Goal: Task Accomplishment & Management: Use online tool/utility

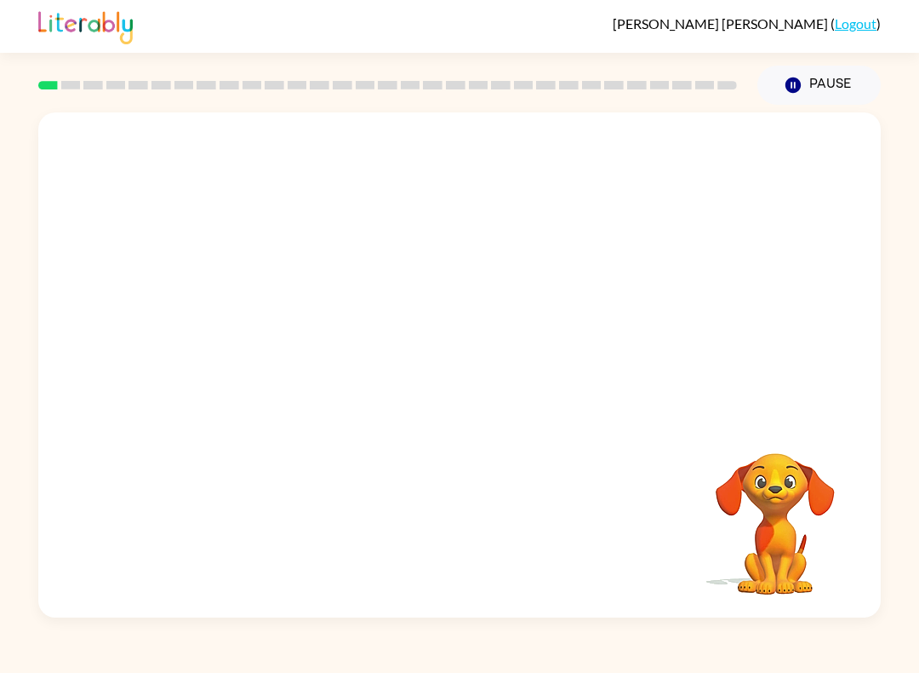
click at [793, 484] on video "Your browser must support playing .mp4 files to use Literably. Please try using…" at bounding box center [775, 511] width 170 height 170
click at [781, 483] on video "Your browser must support playing .mp4 files to use Literably. Please try using…" at bounding box center [775, 511] width 170 height 170
click at [791, 479] on video "Your browser must support playing .mp4 files to use Literably. Please try using…" at bounding box center [775, 511] width 170 height 170
click at [770, 528] on video "Your browser must support playing .mp4 files to use Literably. Please try using…" at bounding box center [775, 511] width 170 height 170
click at [791, 485] on video "Your browser must support playing .mp4 files to use Literably. Please try using…" at bounding box center [775, 511] width 170 height 170
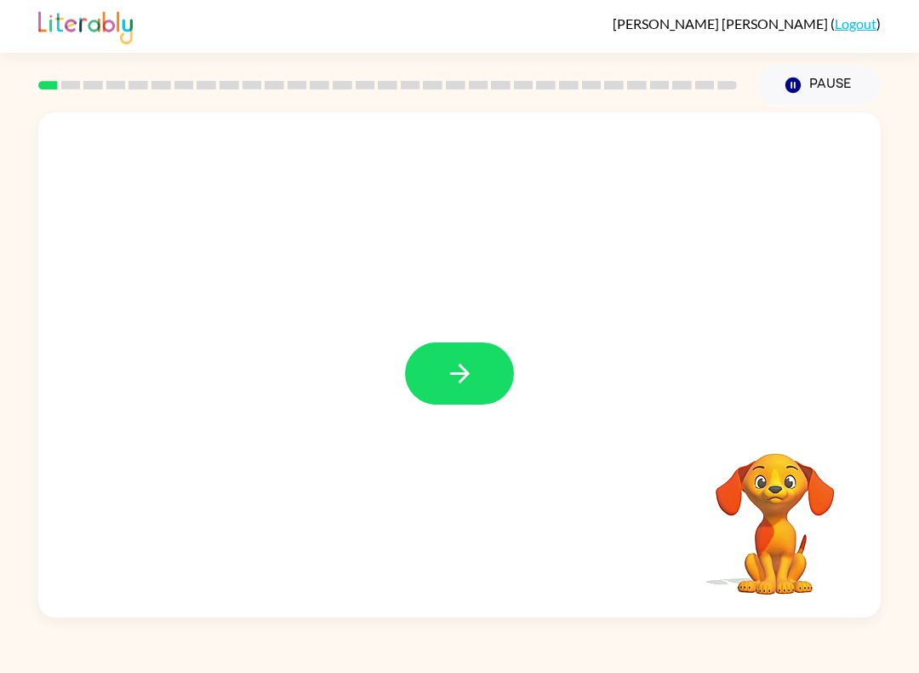
click at [781, 495] on video "Your browser must support playing .mp4 files to use Literably. Please try using…" at bounding box center [775, 511] width 170 height 170
click at [793, 505] on video "Your browser must support playing .mp4 files to use Literably. Please try using…" at bounding box center [775, 511] width 170 height 170
click at [439, 355] on button "button" at bounding box center [459, 373] width 109 height 62
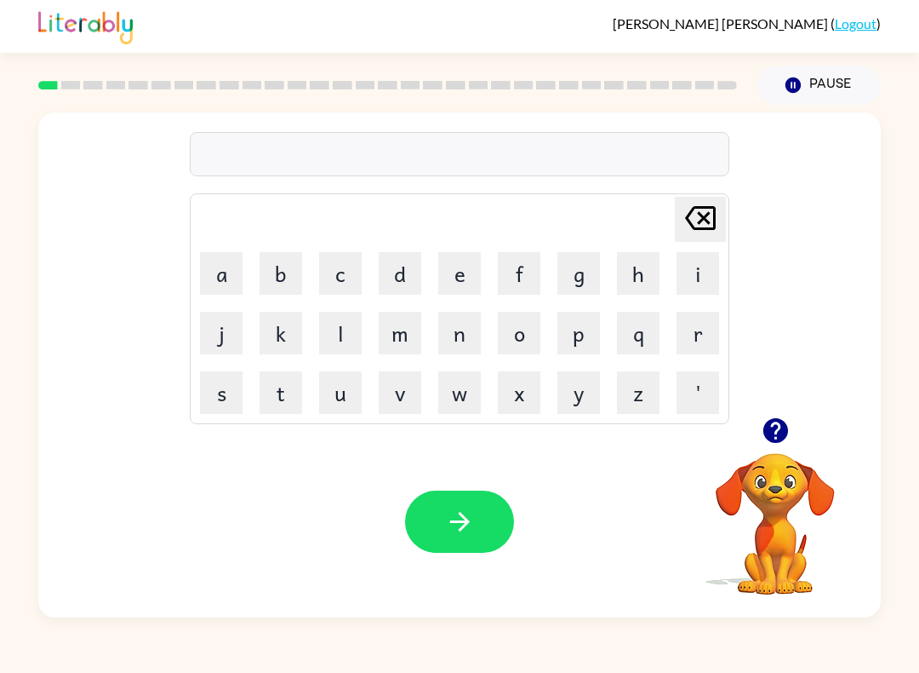
click at [291, 277] on button "b" at bounding box center [281, 273] width 43 height 43
click at [516, 328] on button "o" at bounding box center [519, 333] width 43 height 43
click at [685, 334] on button "r" at bounding box center [698, 333] width 43 height 43
click at [393, 273] on button "d" at bounding box center [400, 273] width 43 height 43
click at [444, 272] on button "e" at bounding box center [459, 273] width 43 height 43
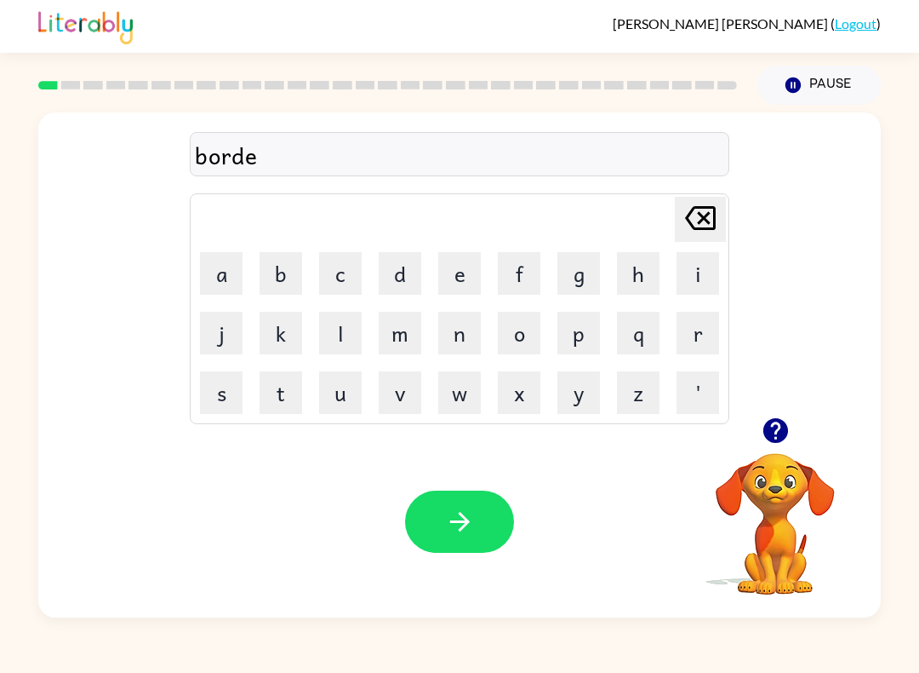
click at [212, 387] on button "s" at bounding box center [221, 392] width 43 height 43
click at [714, 199] on icon "[PERSON_NAME] last character input" at bounding box center [700, 217] width 41 height 41
click at [692, 340] on button "r" at bounding box center [698, 333] width 43 height 43
click at [473, 526] on icon "button" at bounding box center [460, 522] width 30 height 30
click at [684, 344] on button "r" at bounding box center [698, 333] width 43 height 43
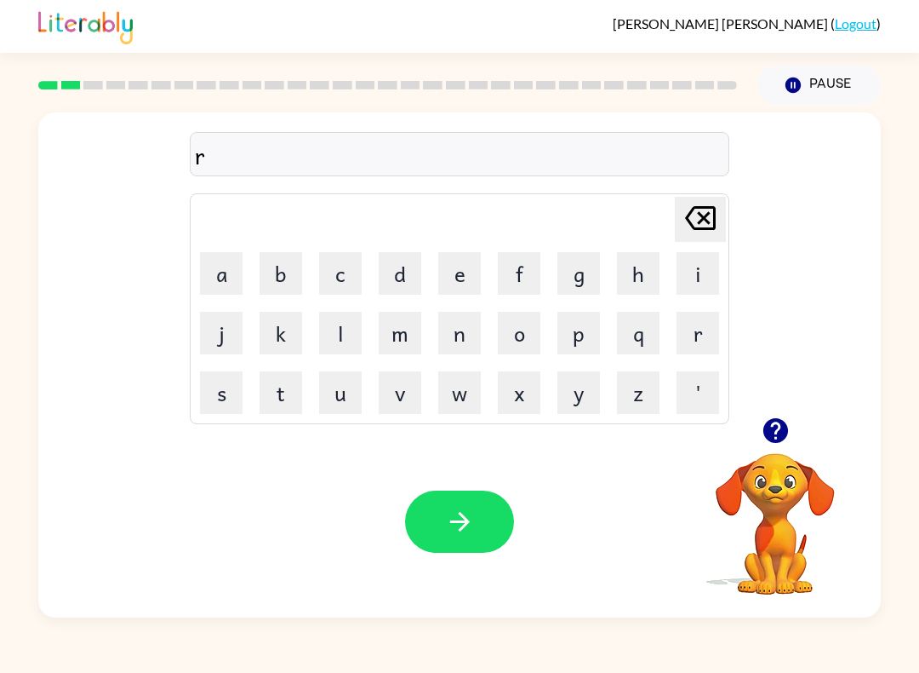
click at [221, 264] on button "a" at bounding box center [221, 273] width 43 height 43
click at [333, 391] on button "u" at bounding box center [340, 392] width 43 height 43
click at [457, 343] on button "n" at bounding box center [459, 333] width 43 height 43
click at [392, 277] on button "d" at bounding box center [400, 273] width 43 height 43
click at [441, 513] on button "button" at bounding box center [459, 521] width 109 height 62
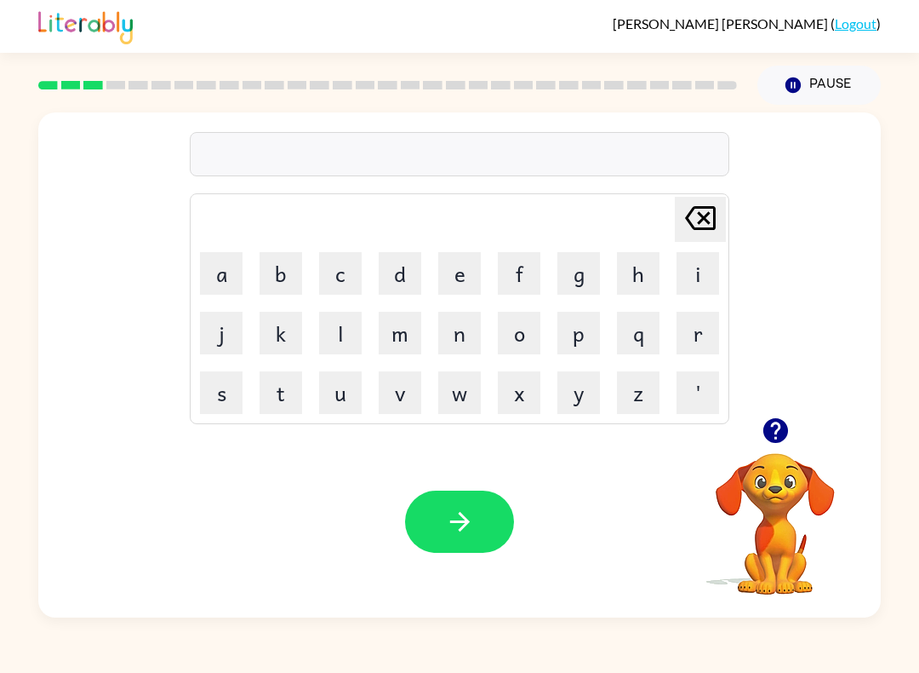
click at [770, 508] on video "Your browser must support playing .mp4 files to use Literably. Please try using…" at bounding box center [775, 511] width 170 height 170
click at [773, 478] on video "Your browser must support playing .mp4 files to use Literably. Please try using…" at bounding box center [775, 511] width 170 height 170
click at [781, 421] on icon "button" at bounding box center [775, 430] width 25 height 25
click at [781, 426] on div "Your browser must support playing .mp4 files to use Literably. Please try using…" at bounding box center [459, 522] width 843 height 192
click at [404, 324] on button "m" at bounding box center [400, 333] width 43 height 43
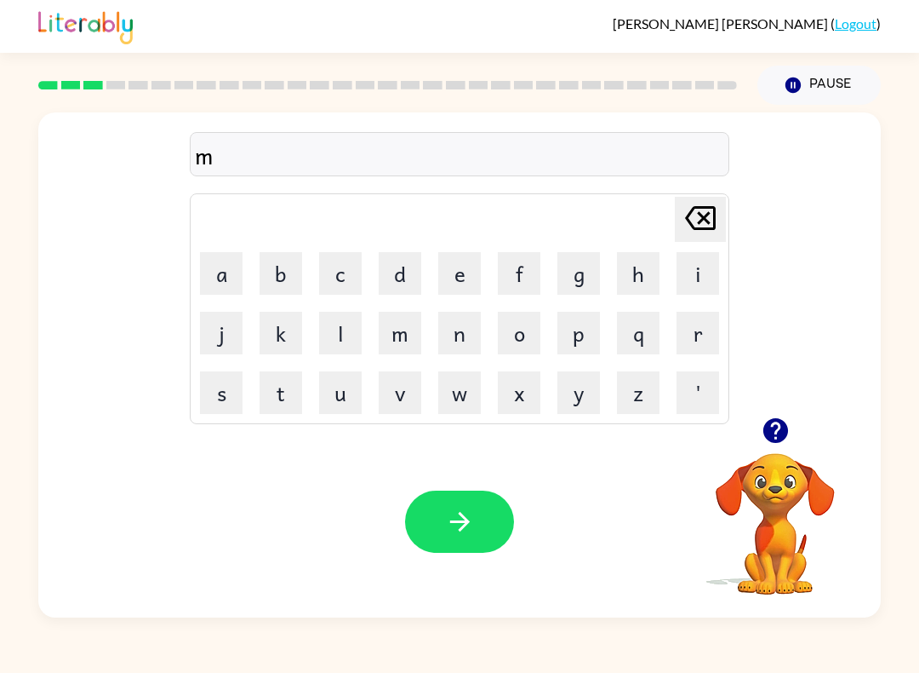
click at [223, 266] on button "a" at bounding box center [221, 273] width 43 height 43
click at [335, 267] on button "c" at bounding box center [340, 273] width 43 height 43
click at [623, 278] on button "h" at bounding box center [638, 273] width 43 height 43
click at [693, 271] on button "i" at bounding box center [698, 273] width 43 height 43
click at [447, 337] on button "n" at bounding box center [459, 333] width 43 height 43
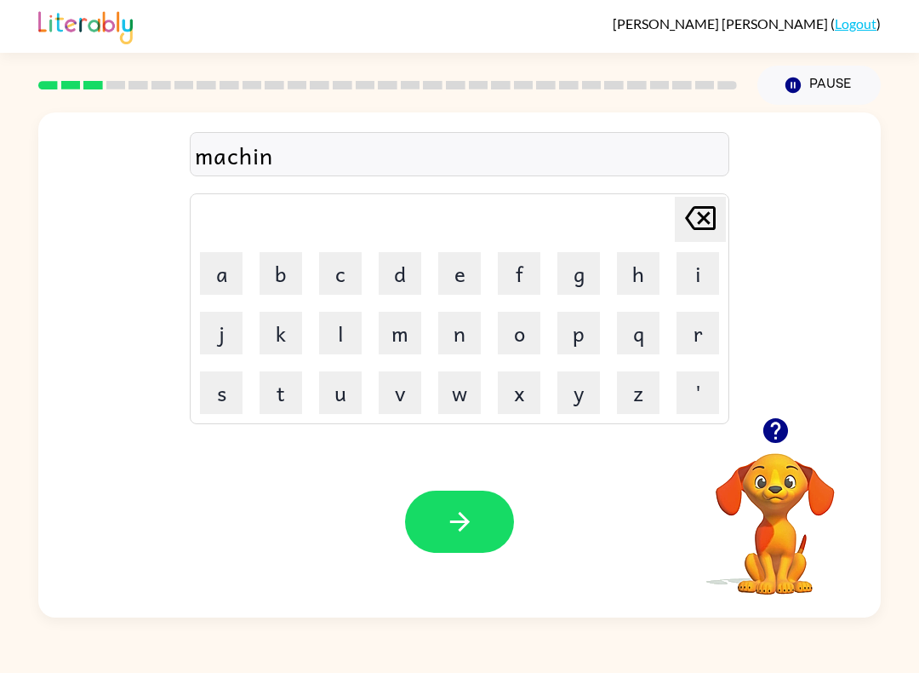
click at [690, 209] on icon "[PERSON_NAME] last character input" at bounding box center [700, 217] width 41 height 41
click at [690, 208] on icon "[PERSON_NAME] last character input" at bounding box center [700, 217] width 41 height 41
click at [679, 228] on button "[PERSON_NAME] last character input" at bounding box center [700, 219] width 51 height 45
click at [678, 228] on button "[PERSON_NAME] last character input" at bounding box center [700, 219] width 51 height 45
click at [237, 398] on button "s" at bounding box center [221, 392] width 43 height 43
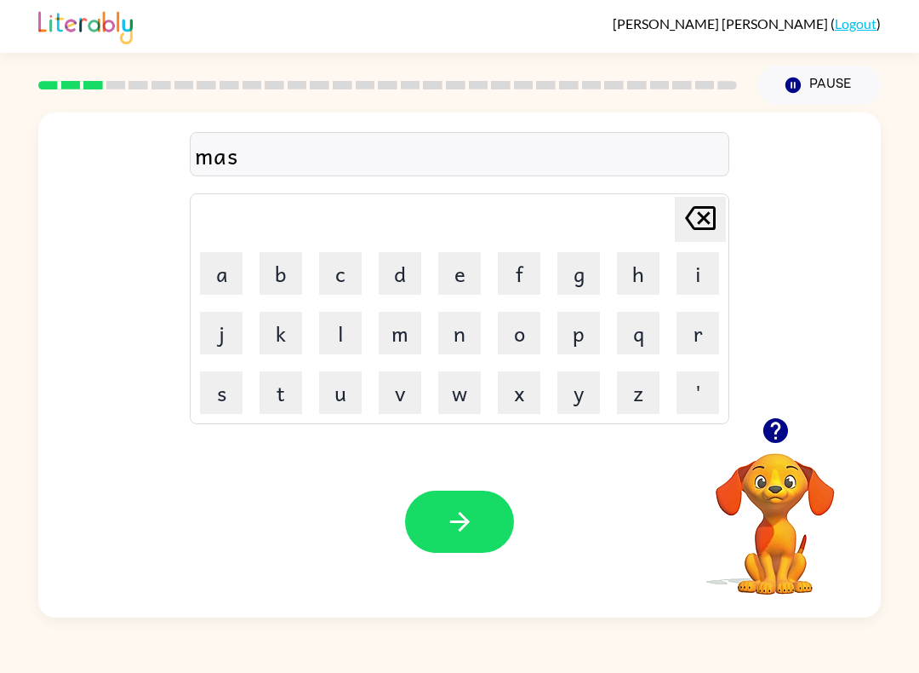
click at [644, 266] on button "h" at bounding box center [638, 273] width 43 height 43
click at [686, 278] on button "i" at bounding box center [698, 273] width 43 height 43
click at [406, 323] on button "m" at bounding box center [400, 333] width 43 height 43
click at [697, 214] on icon "[PERSON_NAME] last character input" at bounding box center [700, 217] width 41 height 41
click at [696, 214] on icon "[PERSON_NAME] last character input" at bounding box center [700, 217] width 41 height 41
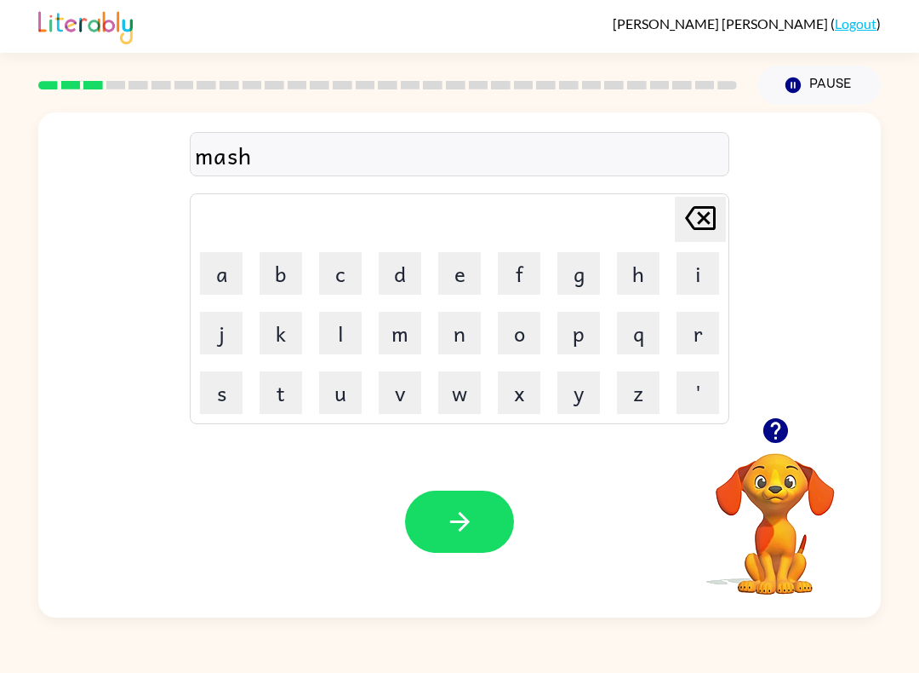
click at [700, 219] on icon "[PERSON_NAME] last character input" at bounding box center [700, 217] width 41 height 41
click at [712, 214] on icon "[PERSON_NAME] last character input" at bounding box center [700, 217] width 41 height 41
click at [338, 266] on button "c" at bounding box center [340, 273] width 43 height 43
click at [632, 279] on button "h" at bounding box center [638, 273] width 43 height 43
click at [697, 266] on button "i" at bounding box center [698, 273] width 43 height 43
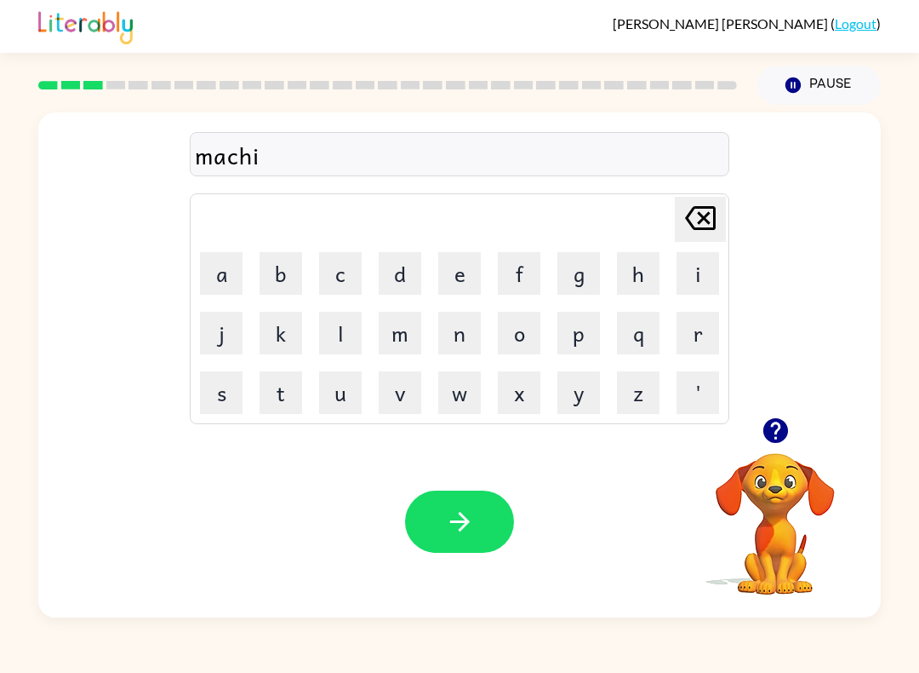
click at [469, 344] on button "n" at bounding box center [459, 333] width 43 height 43
click at [449, 502] on button "button" at bounding box center [459, 521] width 109 height 62
click at [787, 489] on video "Your browser must support playing .mp4 files to use Literably. Please try using…" at bounding box center [775, 511] width 170 height 170
click at [785, 430] on icon "button" at bounding box center [775, 430] width 25 height 25
click at [762, 422] on icon "button" at bounding box center [776, 430] width 30 height 30
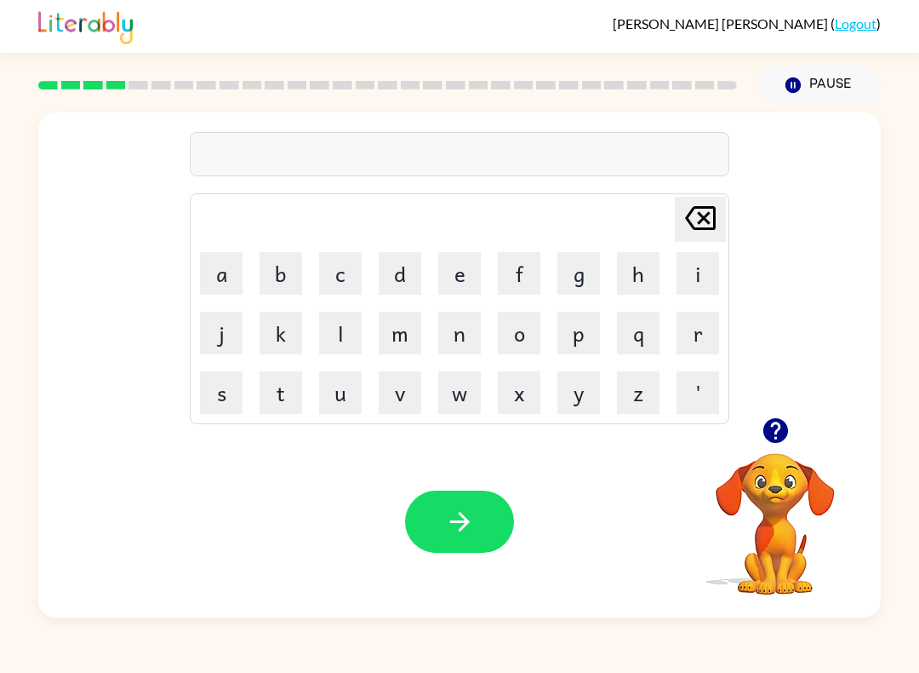
click at [290, 390] on button "t" at bounding box center [281, 392] width 43 height 43
click at [685, 331] on button "r" at bounding box center [698, 333] width 43 height 43
click at [210, 279] on button "a" at bounding box center [221, 273] width 43 height 43
click at [679, 283] on button "i" at bounding box center [698, 273] width 43 height 43
click at [460, 329] on button "n" at bounding box center [459, 333] width 43 height 43
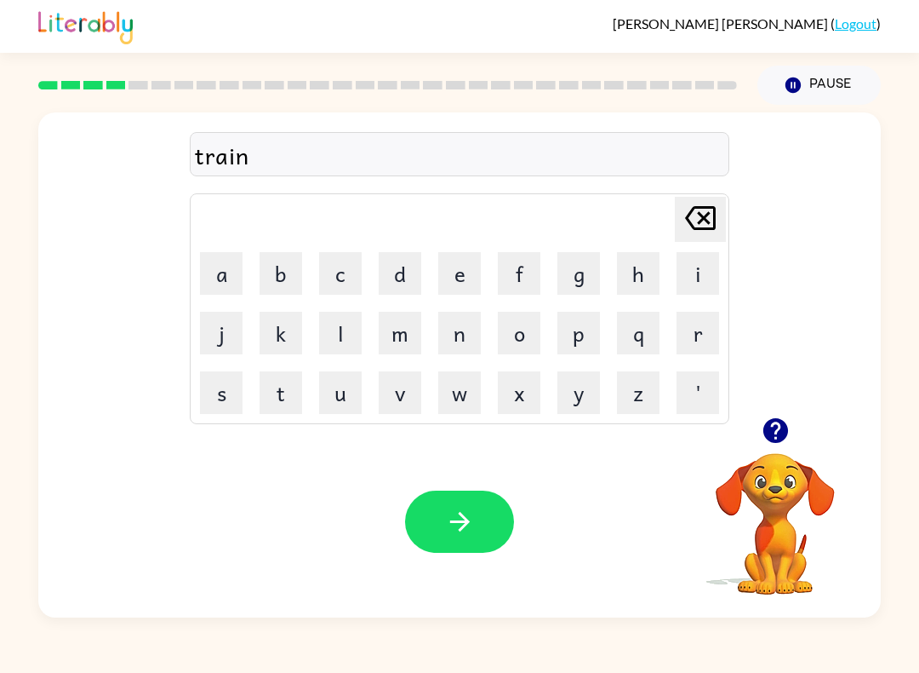
click at [455, 505] on button "button" at bounding box center [459, 521] width 109 height 62
click at [382, 268] on button "d" at bounding box center [400, 273] width 43 height 43
click at [455, 272] on button "e" at bounding box center [459, 273] width 43 height 43
click at [523, 276] on button "f" at bounding box center [519, 273] width 43 height 43
click at [459, 272] on button "e" at bounding box center [459, 273] width 43 height 43
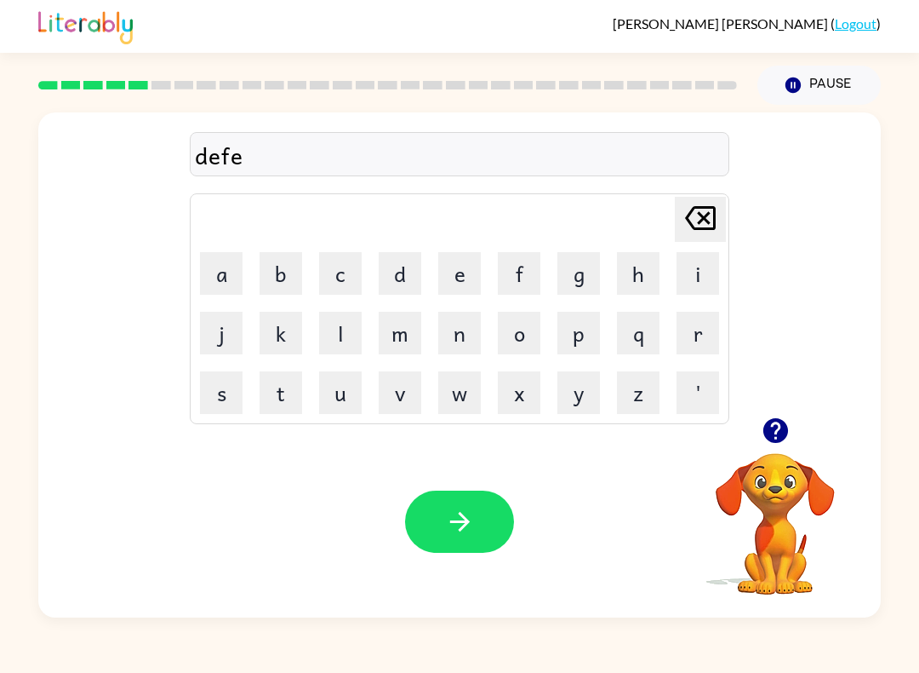
click at [460, 336] on button "n" at bounding box center [459, 333] width 43 height 43
click at [225, 378] on button "s" at bounding box center [221, 392] width 43 height 43
click at [696, 271] on button "i" at bounding box center [698, 273] width 43 height 43
click at [400, 396] on button "v" at bounding box center [400, 392] width 43 height 43
click at [447, 276] on button "e" at bounding box center [459, 273] width 43 height 43
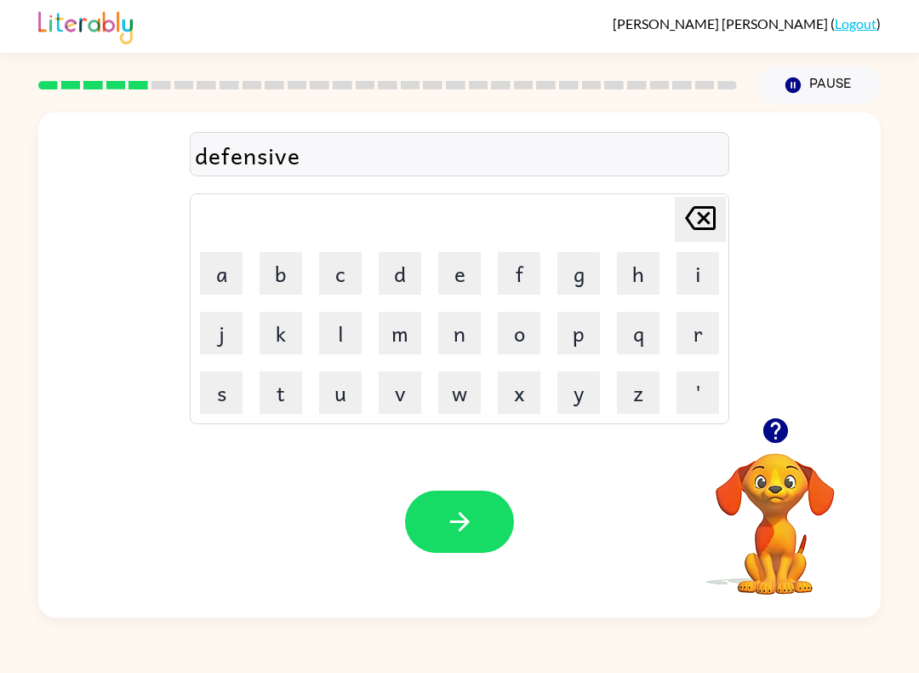
click at [454, 509] on icon "button" at bounding box center [460, 522] width 30 height 30
click at [389, 391] on button "v" at bounding box center [400, 392] width 43 height 43
click at [226, 274] on button "a" at bounding box center [221, 273] width 43 height 43
click at [335, 274] on button "c" at bounding box center [340, 273] width 43 height 43
click at [215, 271] on button "a" at bounding box center [221, 273] width 43 height 43
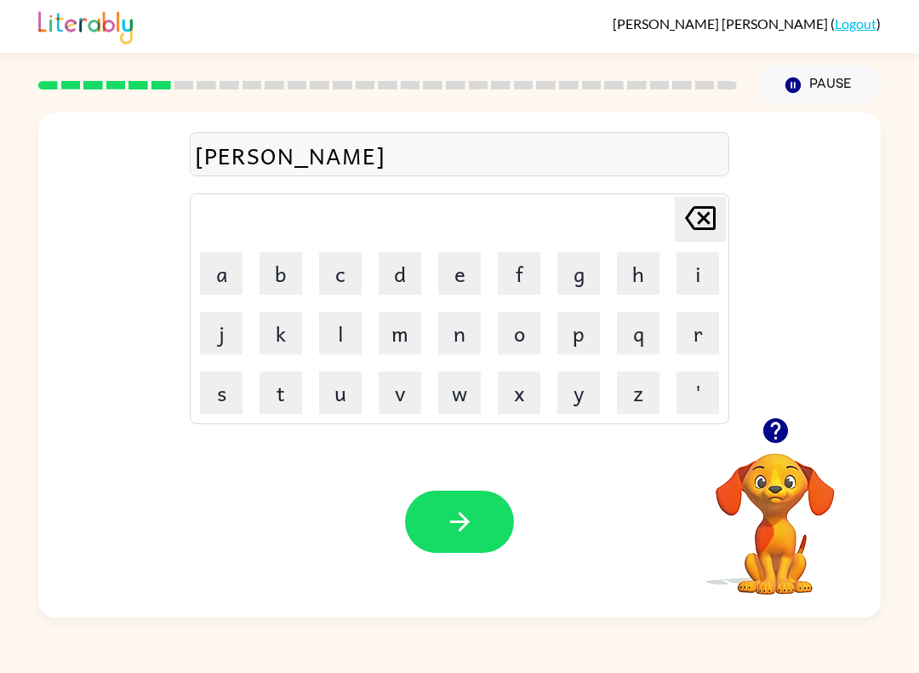
click at [700, 274] on button "i" at bounding box center [698, 273] width 43 height 43
click at [350, 278] on button "c" at bounding box center [340, 273] width 43 height 43
click at [633, 270] on button "h" at bounding box center [638, 273] width 43 height 43
click at [507, 335] on button "o" at bounding box center [519, 333] width 43 height 43
click at [453, 336] on button "n" at bounding box center [459, 333] width 43 height 43
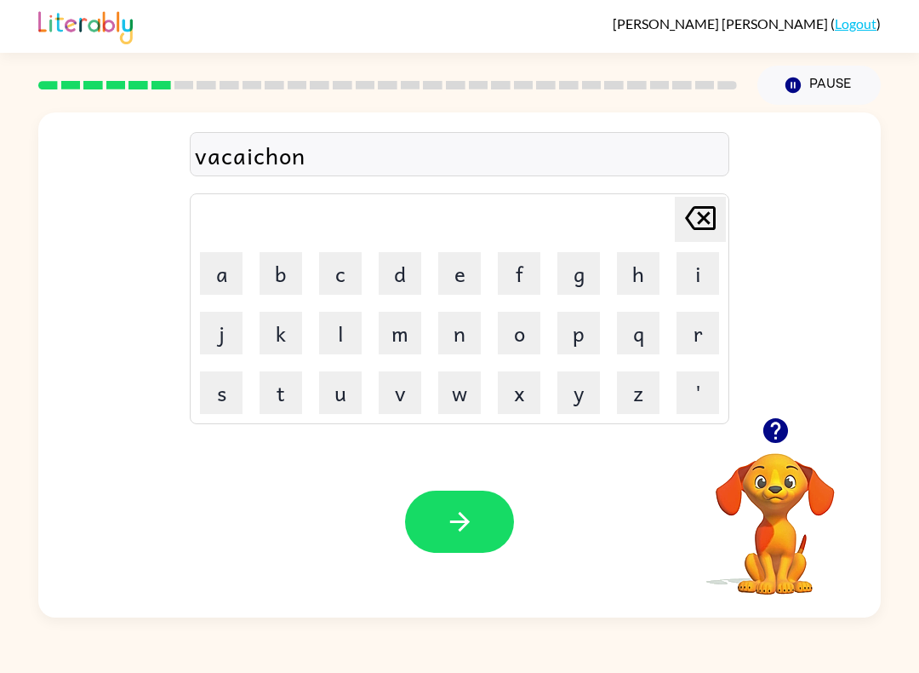
click at [700, 216] on icon "[PERSON_NAME] last character input" at bounding box center [700, 217] width 41 height 41
click at [699, 216] on icon "[PERSON_NAME] last character input" at bounding box center [700, 217] width 41 height 41
click at [706, 222] on icon "[PERSON_NAME] last character input" at bounding box center [700, 217] width 41 height 41
click at [705, 221] on icon "[PERSON_NAME] last character input" at bounding box center [700, 217] width 41 height 41
click at [241, 387] on button "s" at bounding box center [221, 392] width 43 height 43
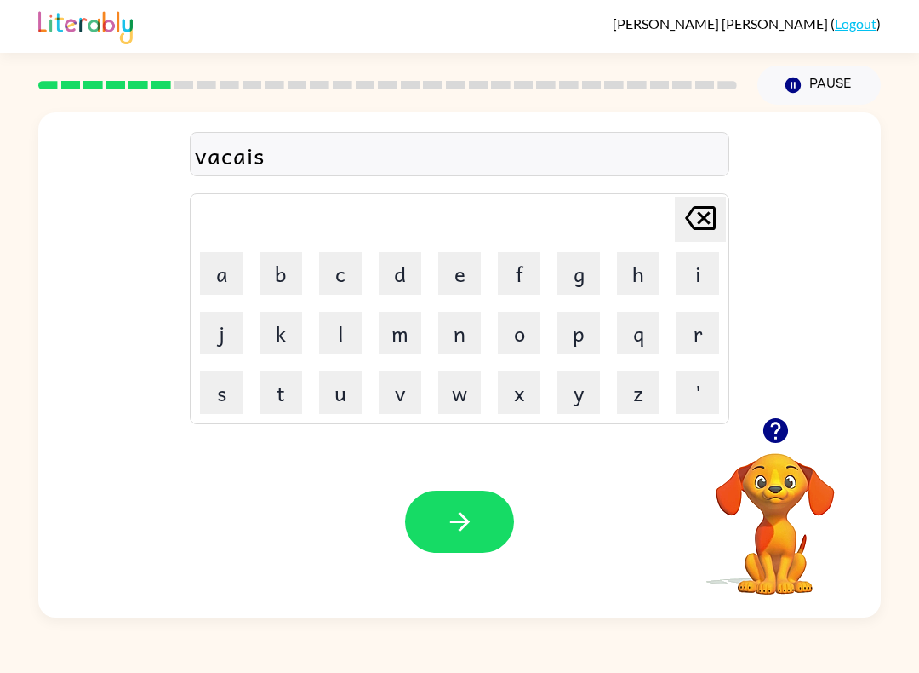
click at [638, 272] on button "h" at bounding box center [638, 273] width 43 height 43
click at [520, 331] on button "o" at bounding box center [519, 333] width 43 height 43
click at [455, 329] on button "n" at bounding box center [459, 333] width 43 height 43
click at [699, 206] on icon "[PERSON_NAME] last character input" at bounding box center [700, 217] width 41 height 41
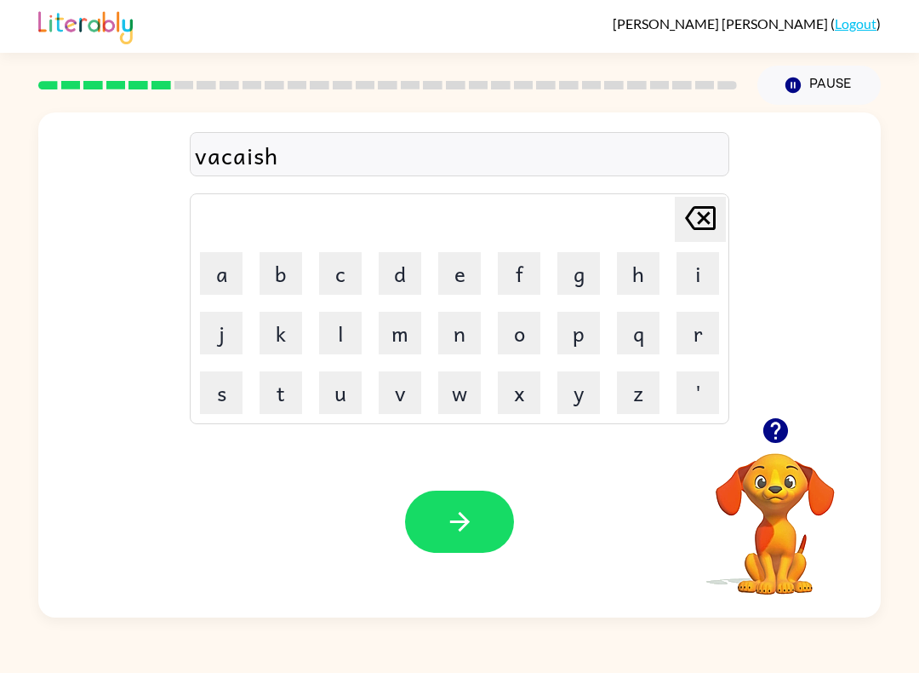
click at [694, 215] on icon "[PERSON_NAME] last character input" at bounding box center [700, 217] width 41 height 41
click at [702, 215] on icon "[PERSON_NAME] last character input" at bounding box center [700, 217] width 41 height 41
click at [701, 214] on icon "[PERSON_NAME] last character input" at bounding box center [700, 217] width 41 height 41
click at [458, 278] on button "e" at bounding box center [459, 273] width 43 height 43
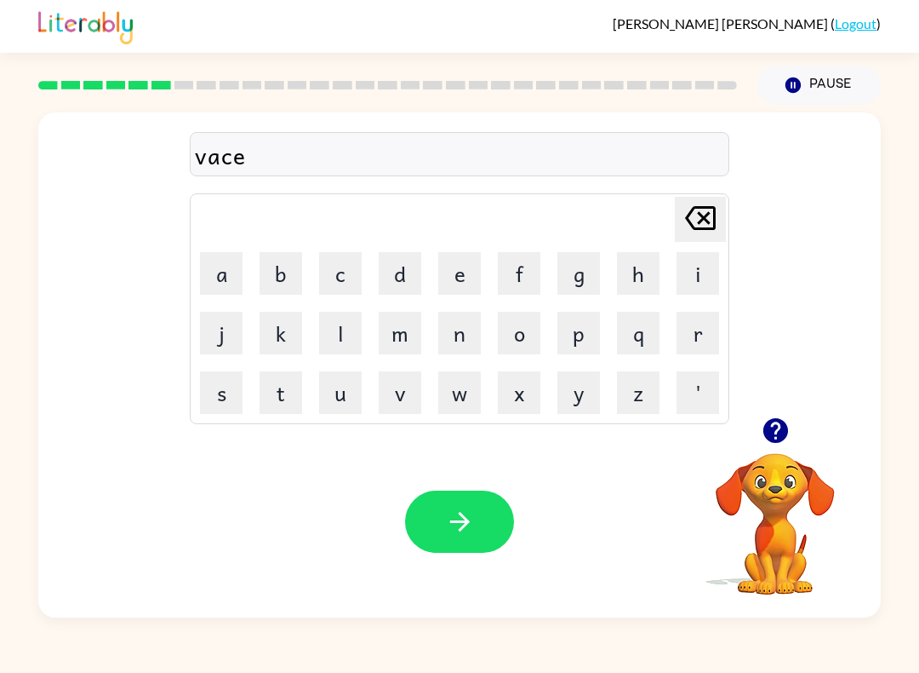
click at [327, 278] on button "c" at bounding box center [340, 273] width 43 height 43
click at [639, 266] on button "h" at bounding box center [638, 273] width 43 height 43
click at [442, 337] on button "n" at bounding box center [459, 333] width 43 height 43
click at [418, 508] on button "button" at bounding box center [459, 521] width 109 height 62
click at [768, 424] on icon "button" at bounding box center [775, 430] width 25 height 25
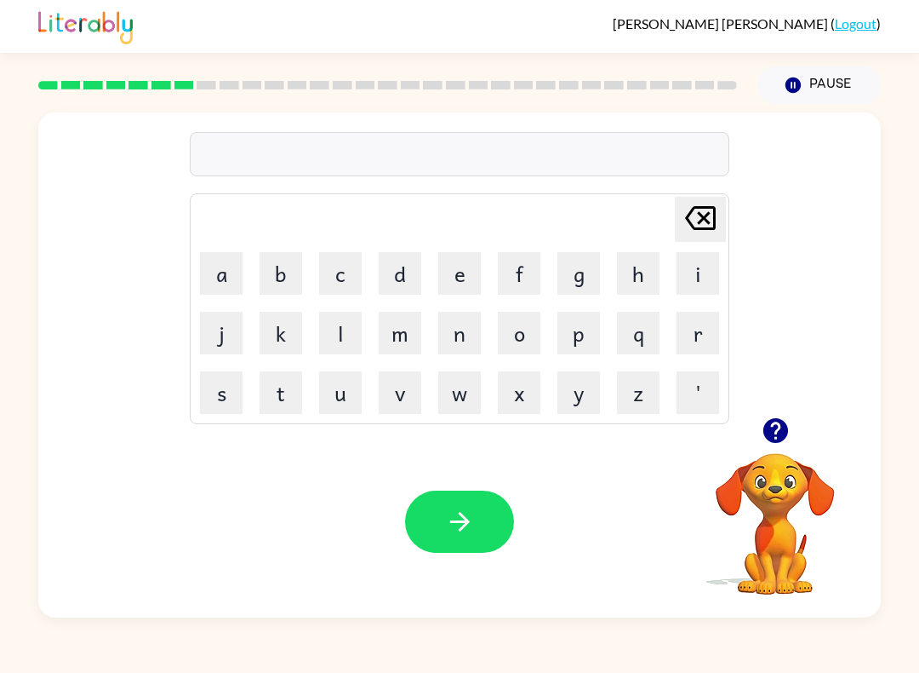
click at [574, 339] on button "p" at bounding box center [579, 333] width 43 height 43
click at [335, 387] on button "u" at bounding box center [340, 392] width 43 height 43
click at [388, 280] on button "d" at bounding box center [400, 273] width 43 height 43
click at [521, 335] on button "o" at bounding box center [519, 333] width 43 height 43
click at [340, 335] on button "l" at bounding box center [340, 333] width 43 height 43
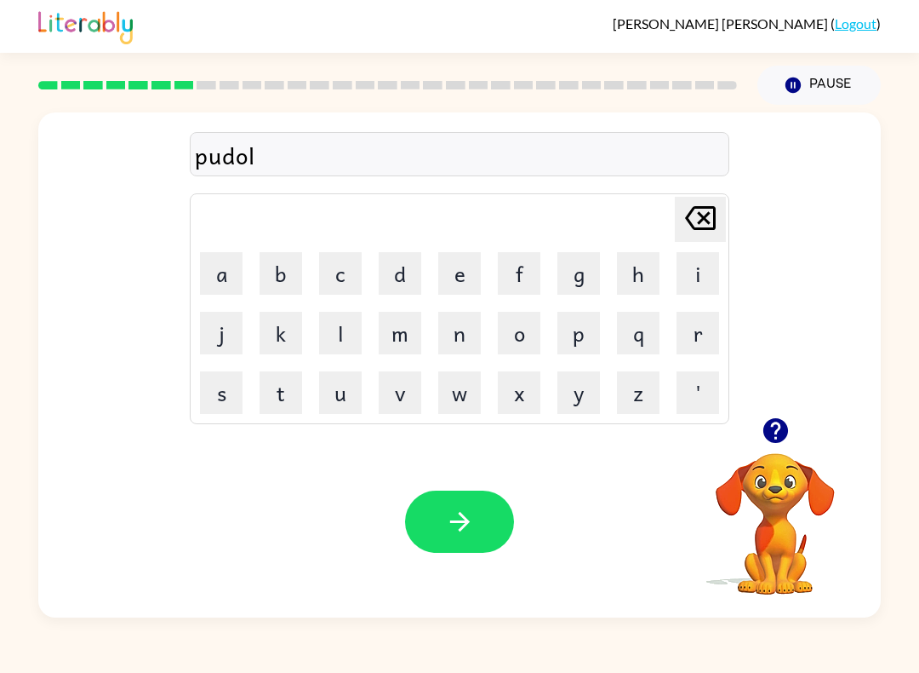
click at [420, 513] on button "button" at bounding box center [459, 521] width 109 height 62
click at [395, 329] on button "m" at bounding box center [400, 333] width 43 height 43
click at [681, 294] on button "i" at bounding box center [698, 273] width 43 height 43
click at [699, 335] on button "r" at bounding box center [698, 333] width 43 height 43
click at [468, 262] on button "e" at bounding box center [459, 273] width 43 height 43
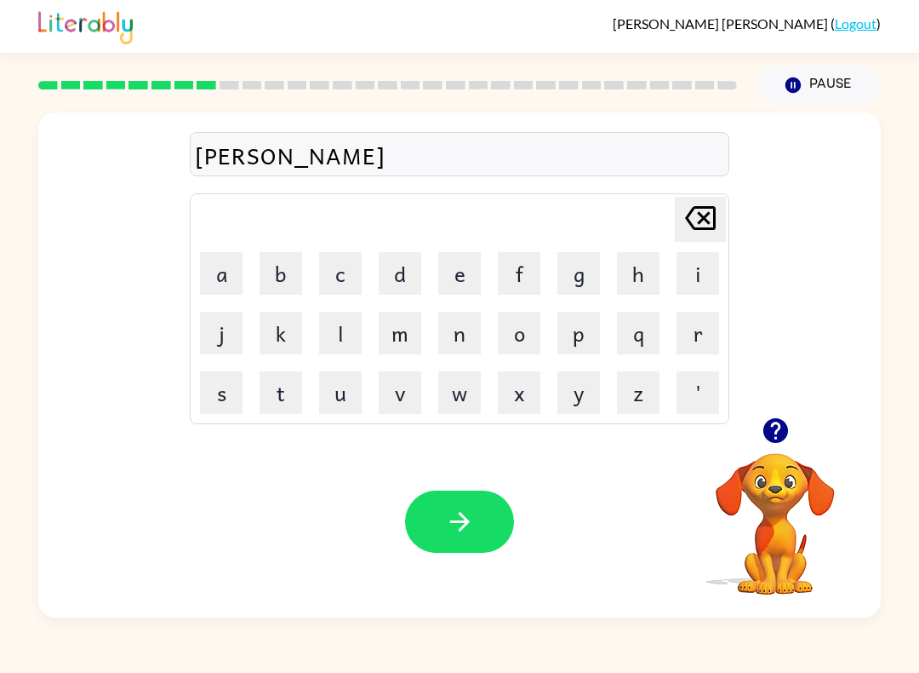
click at [227, 269] on button "a" at bounding box center [221, 273] width 43 height 43
click at [690, 209] on icon "[PERSON_NAME] last character input" at bounding box center [700, 217] width 41 height 41
click at [701, 225] on icon "[PERSON_NAME] last character input" at bounding box center [700, 217] width 41 height 41
click at [696, 335] on button "r" at bounding box center [698, 333] width 43 height 43
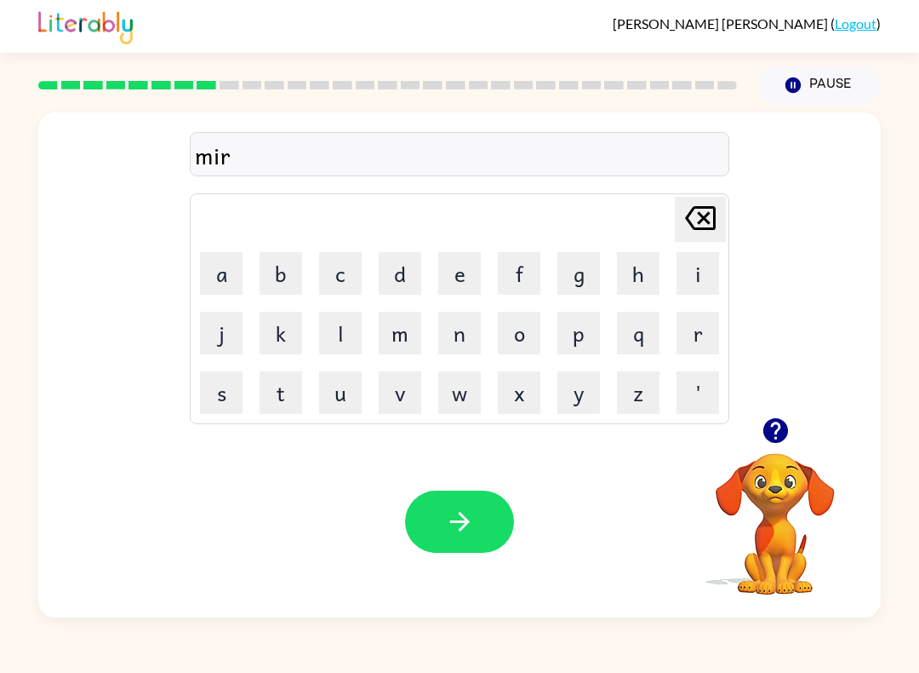
click at [685, 271] on button "i" at bounding box center [698, 273] width 43 height 43
click at [348, 262] on button "c" at bounding box center [340, 273] width 43 height 43
click at [215, 284] on button "a" at bounding box center [221, 273] width 43 height 43
click at [289, 341] on button "k" at bounding box center [281, 333] width 43 height 43
click at [665, 219] on td "[PERSON_NAME] last character input" at bounding box center [459, 219] width 535 height 47
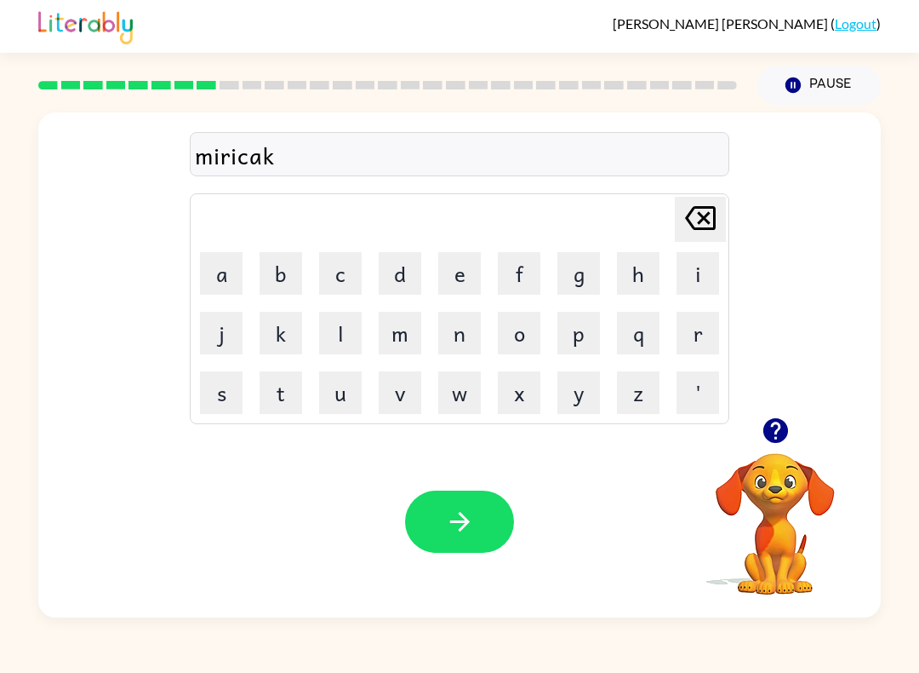
click at [693, 221] on icon "[PERSON_NAME] last character input" at bounding box center [700, 217] width 41 height 41
click at [338, 335] on button "l" at bounding box center [340, 333] width 43 height 43
click at [466, 518] on icon "button" at bounding box center [460, 522] width 30 height 30
click at [769, 425] on icon "button" at bounding box center [775, 430] width 25 height 25
click at [384, 346] on button "m" at bounding box center [400, 333] width 43 height 43
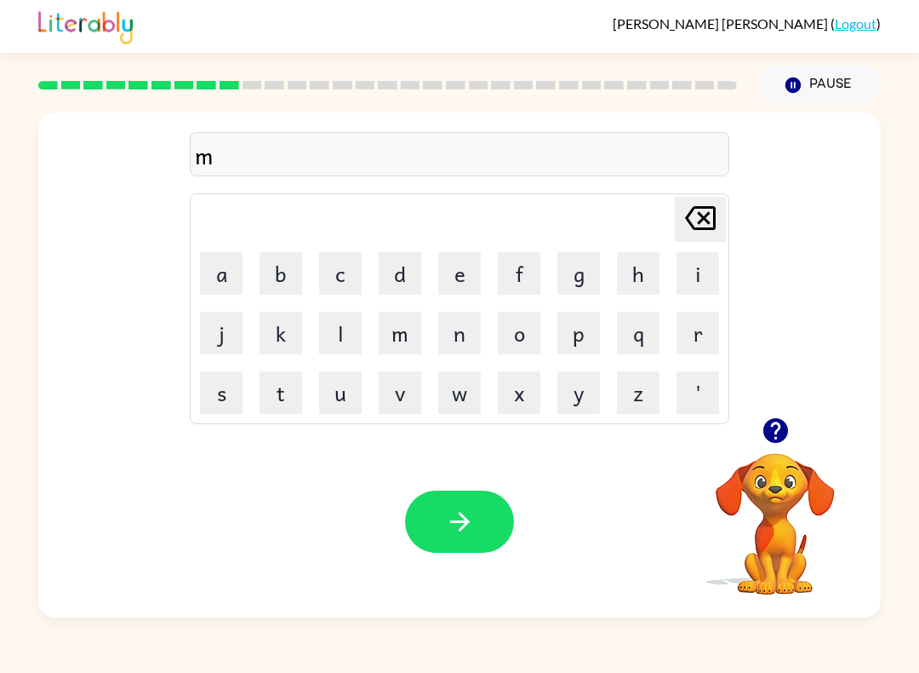
click at [680, 281] on button "i" at bounding box center [698, 273] width 43 height 43
click at [281, 393] on button "t" at bounding box center [281, 392] width 43 height 43
click at [402, 346] on button "m" at bounding box center [400, 333] width 43 height 43
click at [514, 346] on button "o" at bounding box center [519, 333] width 43 height 43
click at [700, 337] on button "r" at bounding box center [698, 333] width 43 height 43
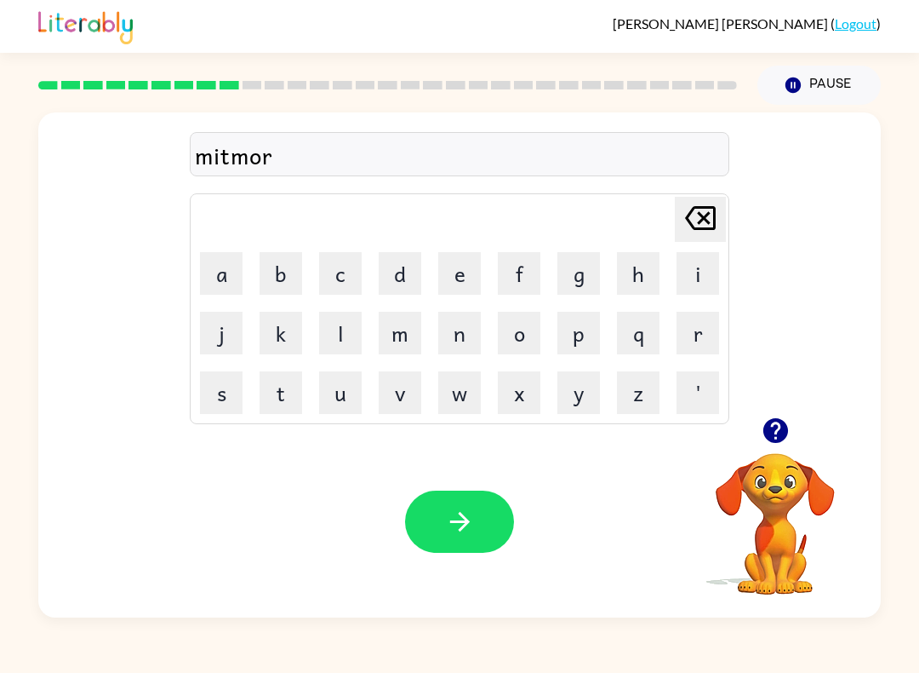
click at [462, 342] on button "n" at bounding box center [459, 333] width 43 height 43
click at [690, 285] on button "i" at bounding box center [698, 273] width 43 height 43
click at [455, 336] on button "n" at bounding box center [459, 333] width 43 height 43
click at [581, 275] on button "g" at bounding box center [579, 273] width 43 height 43
click at [438, 507] on button "button" at bounding box center [459, 521] width 109 height 62
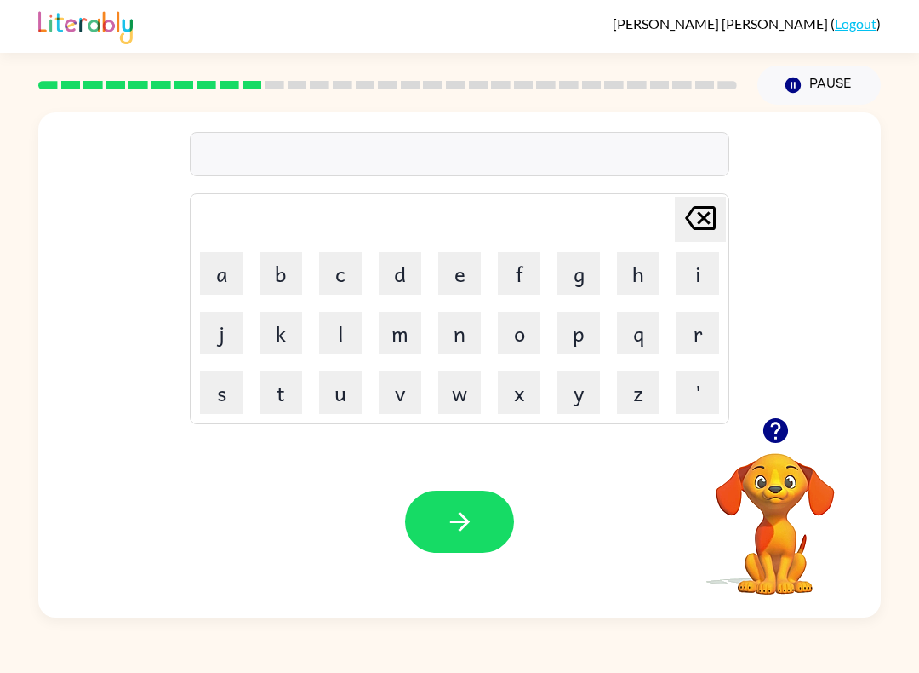
click at [398, 287] on button "d" at bounding box center [400, 273] width 43 height 43
click at [453, 283] on button "e" at bounding box center [459, 273] width 43 height 43
click at [222, 399] on button "s" at bounding box center [221, 392] width 43 height 43
click at [290, 394] on button "t" at bounding box center [281, 392] width 43 height 43
click at [679, 327] on button "r" at bounding box center [698, 333] width 43 height 43
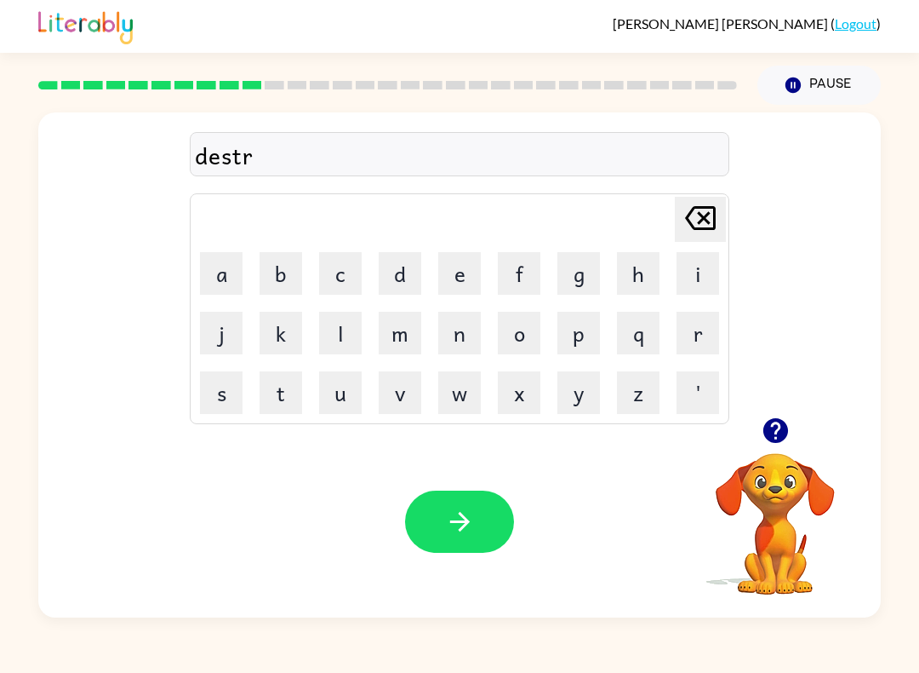
click at [519, 329] on button "o" at bounding box center [519, 333] width 43 height 43
click at [203, 395] on button "s" at bounding box center [221, 392] width 43 height 43
click at [438, 509] on button "button" at bounding box center [459, 521] width 109 height 62
click at [692, 333] on button "r" at bounding box center [698, 333] width 43 height 43
click at [506, 339] on button "o" at bounding box center [519, 333] width 43 height 43
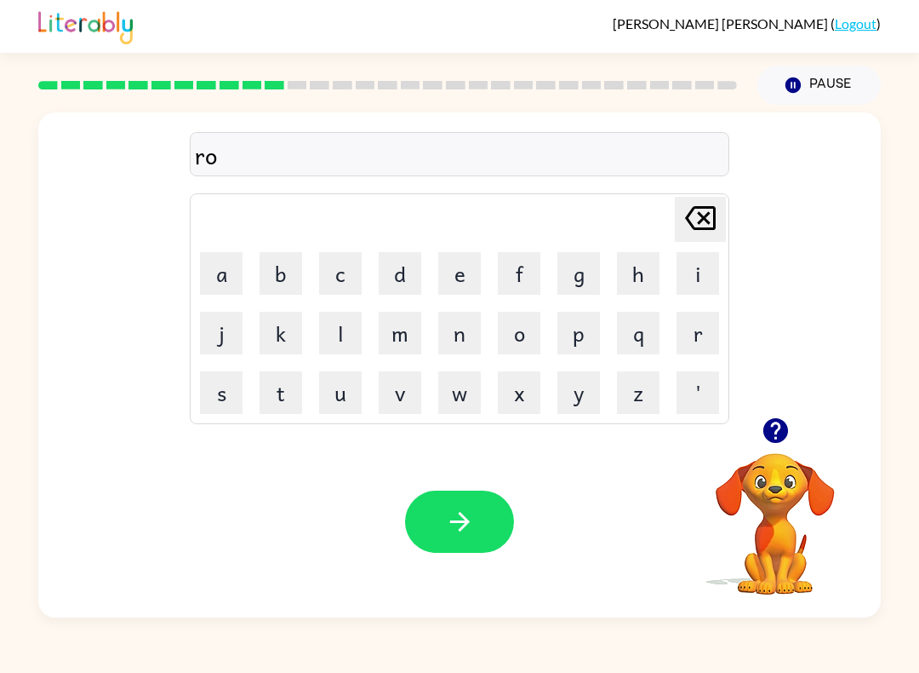
click at [338, 408] on button "u" at bounding box center [340, 392] width 43 height 43
click at [381, 276] on button "d" at bounding box center [400, 273] width 43 height 43
click at [445, 524] on icon "button" at bounding box center [460, 522] width 30 height 30
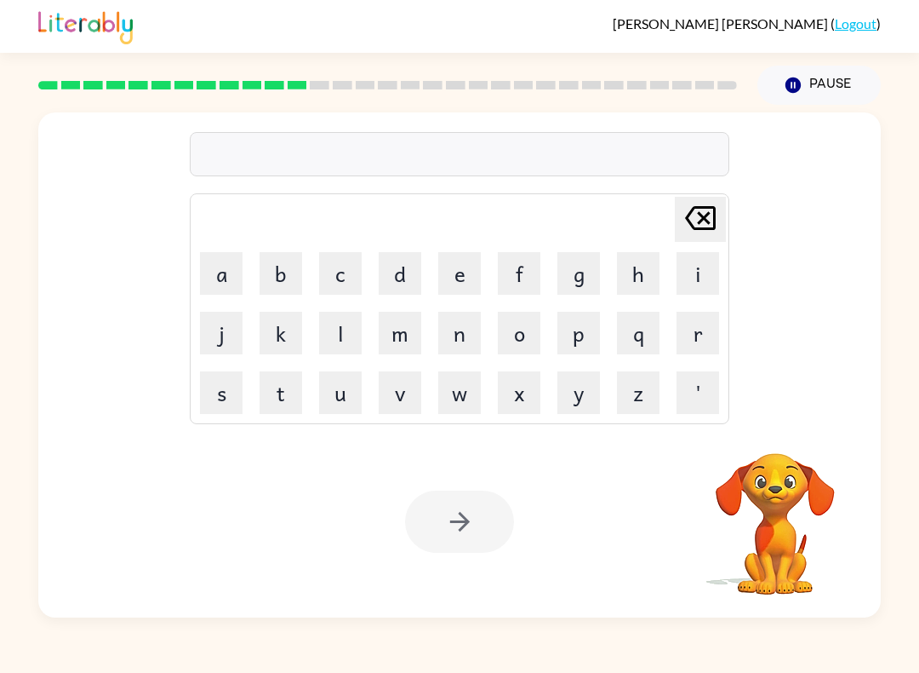
click at [529, 337] on button "o" at bounding box center [519, 333] width 43 height 43
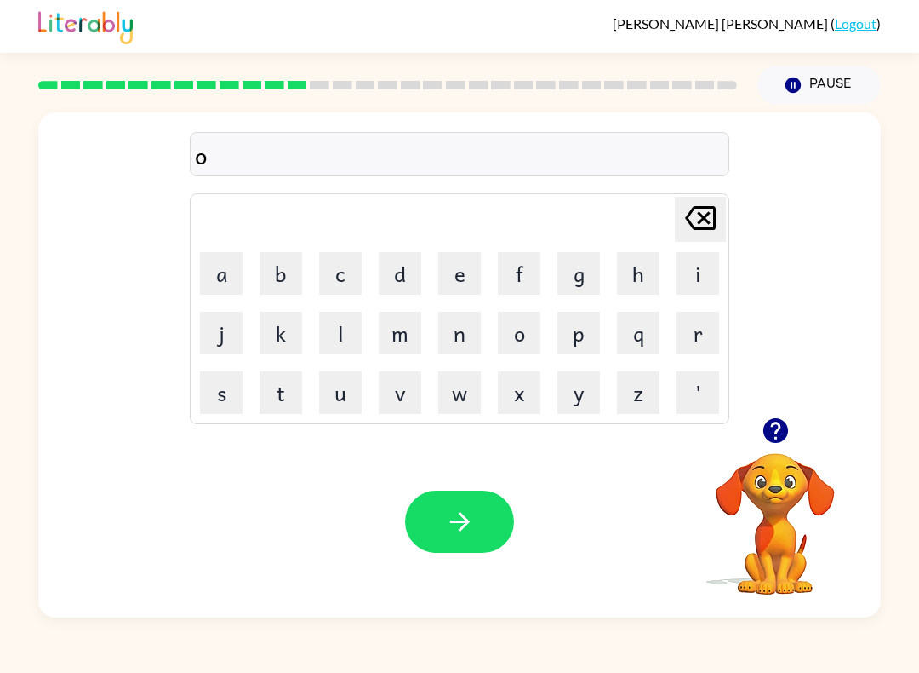
click at [579, 336] on button "p" at bounding box center [579, 333] width 43 height 43
click at [581, 278] on button "g" at bounding box center [579, 273] width 43 height 43
click at [688, 332] on button "r" at bounding box center [698, 333] width 43 height 43
click at [446, 266] on button "e" at bounding box center [459, 273] width 43 height 43
click at [677, 266] on button "i" at bounding box center [698, 273] width 43 height 43
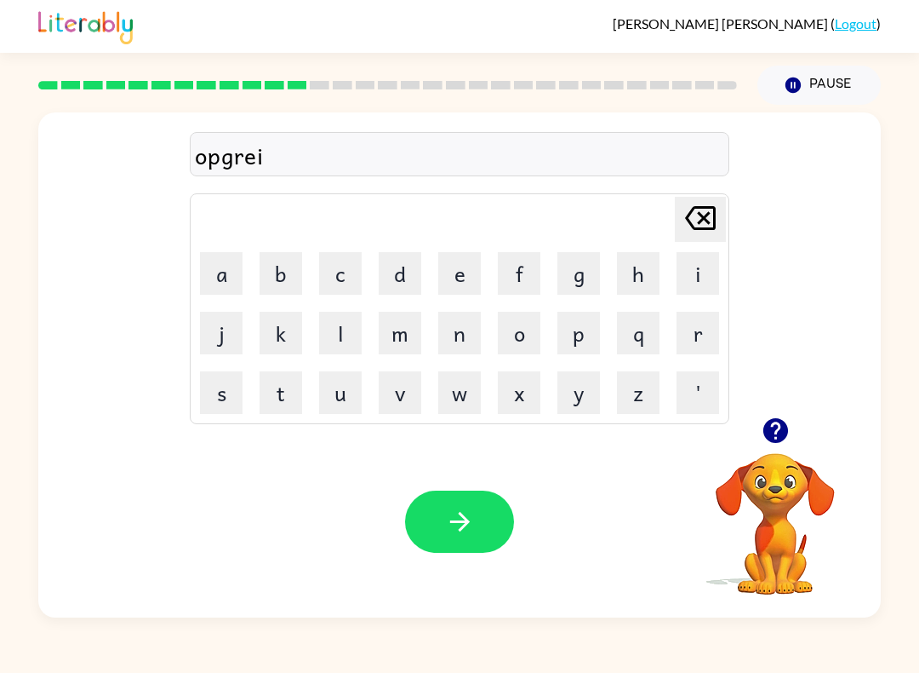
click at [394, 280] on button "d" at bounding box center [400, 273] width 43 height 43
click at [411, 523] on button "button" at bounding box center [459, 521] width 109 height 62
click at [399, 335] on button "m" at bounding box center [400, 333] width 43 height 43
click at [230, 274] on button "a" at bounding box center [221, 273] width 43 height 43
click at [585, 277] on button "g" at bounding box center [579, 273] width 43 height 43
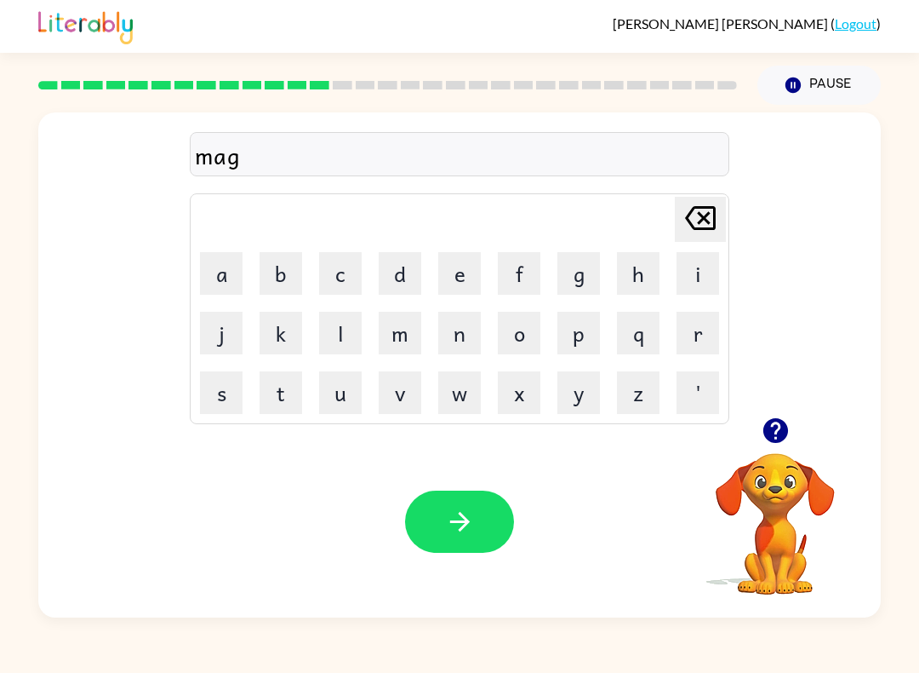
click at [455, 345] on button "n" at bounding box center [459, 333] width 43 height 43
click at [461, 272] on button "e" at bounding box center [459, 273] width 43 height 43
click at [225, 392] on button "s" at bounding box center [221, 392] width 43 height 43
click at [440, 528] on button "button" at bounding box center [459, 521] width 109 height 62
click at [287, 268] on button "b" at bounding box center [281, 273] width 43 height 43
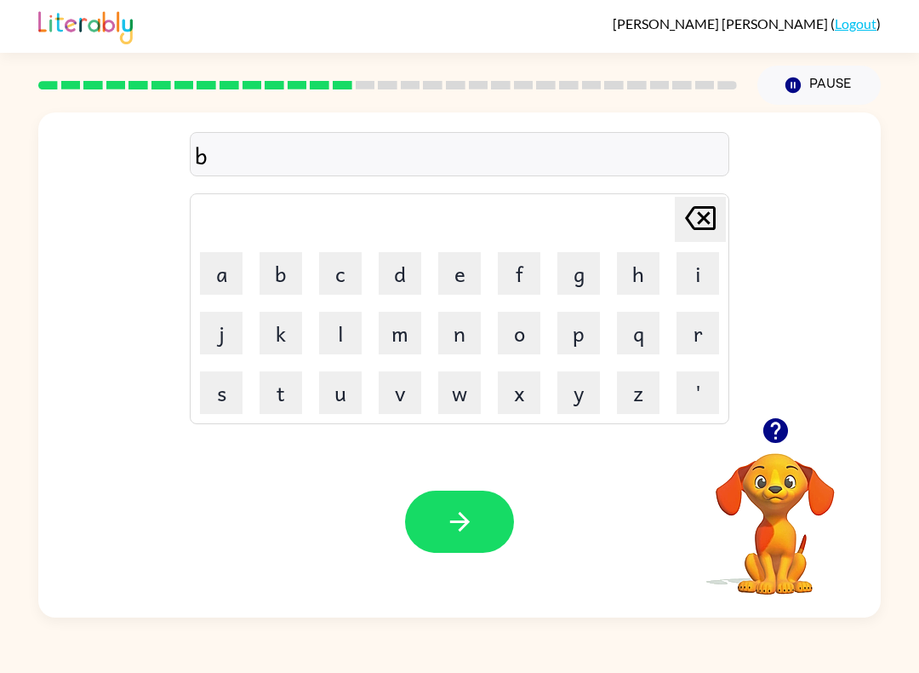
click at [517, 342] on button "o" at bounding box center [519, 333] width 43 height 43
click at [352, 390] on button "u" at bounding box center [340, 392] width 43 height 43
click at [466, 341] on button "n" at bounding box center [459, 333] width 43 height 43
click at [457, 278] on button "e" at bounding box center [459, 273] width 43 height 43
click at [232, 409] on button "s" at bounding box center [221, 392] width 43 height 43
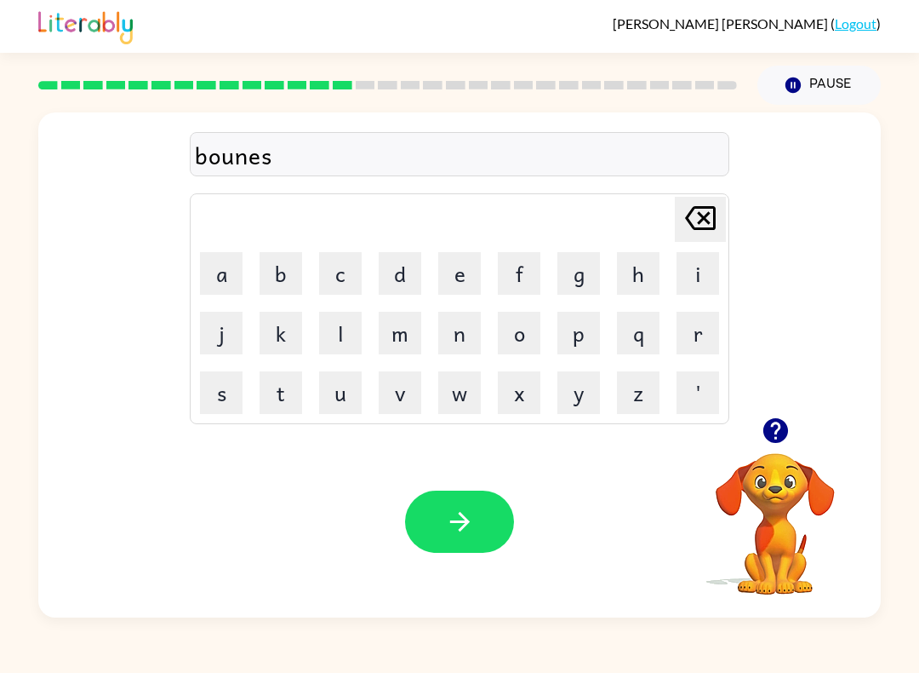
click at [440, 529] on button "button" at bounding box center [459, 521] width 109 height 62
click at [222, 391] on button "s" at bounding box center [221, 392] width 43 height 43
click at [347, 397] on button "u" at bounding box center [340, 392] width 43 height 43
click at [522, 322] on button "o" at bounding box center [519, 333] width 43 height 43
click at [692, 339] on button "r" at bounding box center [698, 333] width 43 height 43
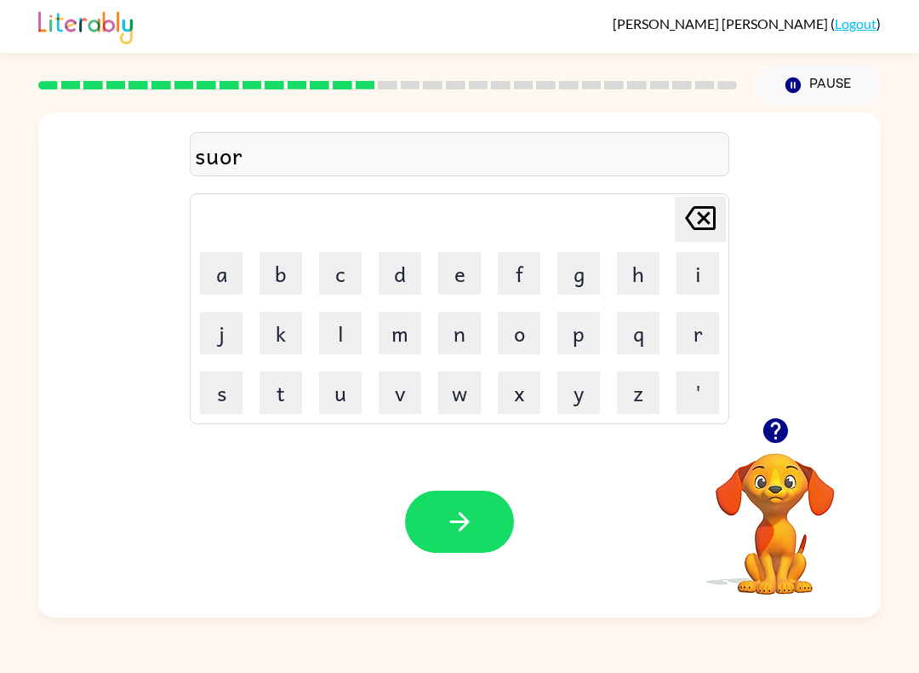
click at [404, 333] on button "m" at bounding box center [400, 333] width 43 height 43
click at [440, 534] on button "button" at bounding box center [459, 521] width 109 height 62
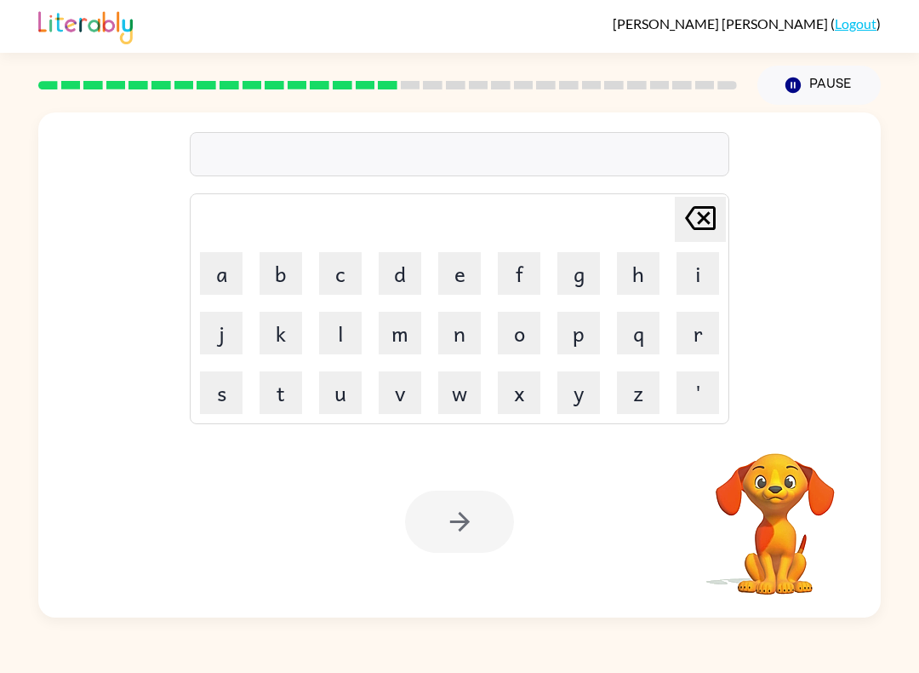
click at [695, 329] on button "r" at bounding box center [698, 333] width 43 height 43
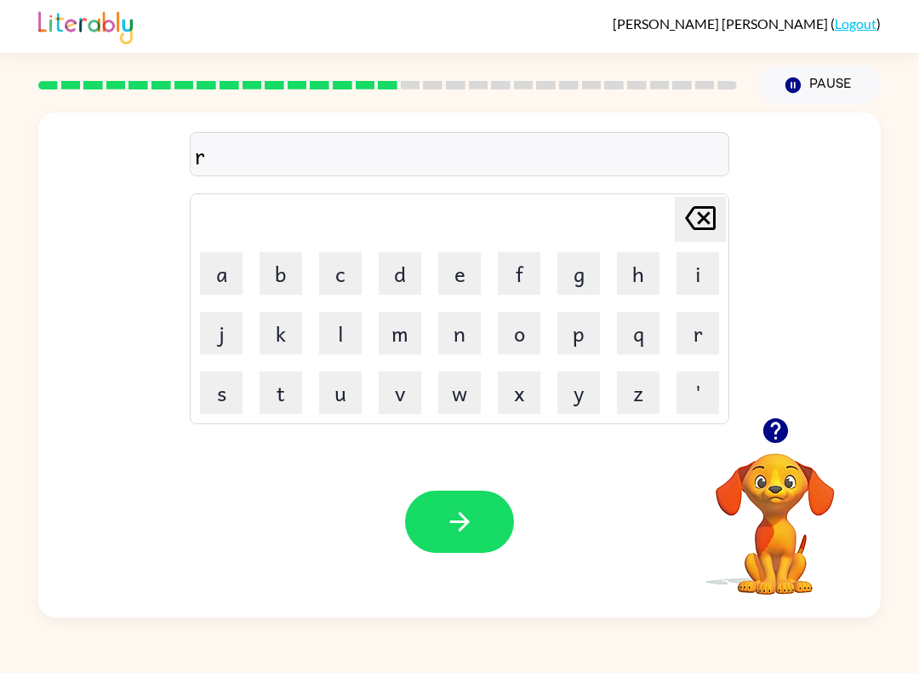
click at [226, 266] on button "a" at bounding box center [221, 273] width 43 height 43
click at [398, 334] on button "m" at bounding box center [400, 333] width 43 height 43
click at [774, 430] on icon "button" at bounding box center [775, 430] width 25 height 25
click at [469, 273] on button "e" at bounding box center [459, 273] width 43 height 43
click at [479, 520] on button "button" at bounding box center [459, 521] width 109 height 62
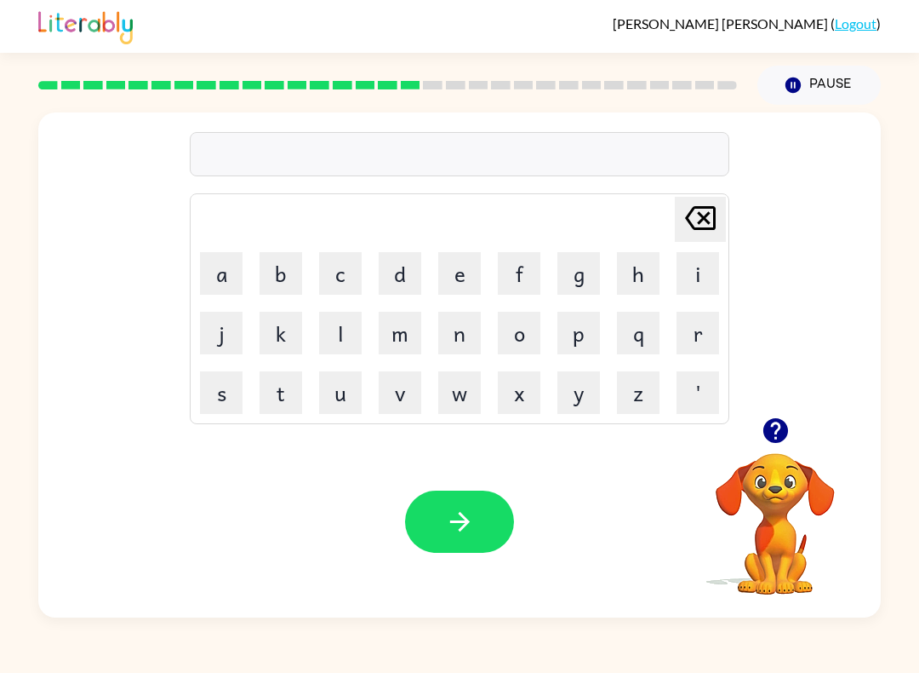
click at [276, 267] on button "b" at bounding box center [281, 273] width 43 height 43
click at [781, 435] on icon "button" at bounding box center [775, 430] width 25 height 25
click at [697, 319] on button "r" at bounding box center [698, 333] width 43 height 43
click at [694, 280] on button "i" at bounding box center [698, 273] width 43 height 43
click at [399, 323] on button "m" at bounding box center [400, 333] width 43 height 43
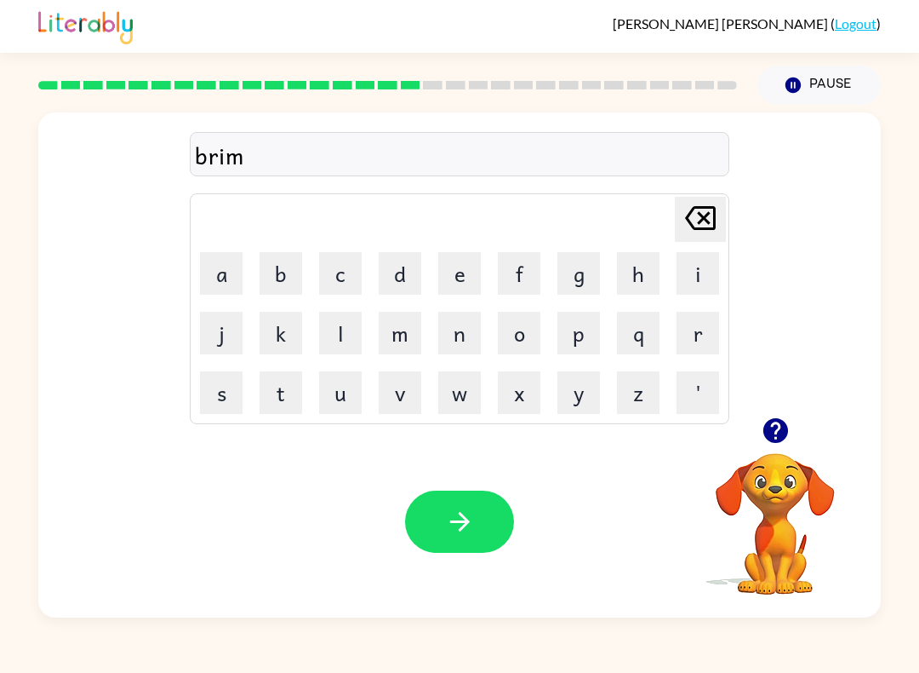
click at [697, 266] on button "i" at bounding box center [698, 273] width 43 height 43
click at [449, 331] on button "n" at bounding box center [459, 333] width 43 height 43
click at [575, 274] on button "g" at bounding box center [579, 273] width 43 height 43
click at [461, 494] on button "button" at bounding box center [459, 521] width 109 height 62
click at [764, 430] on icon "button" at bounding box center [775, 430] width 25 height 25
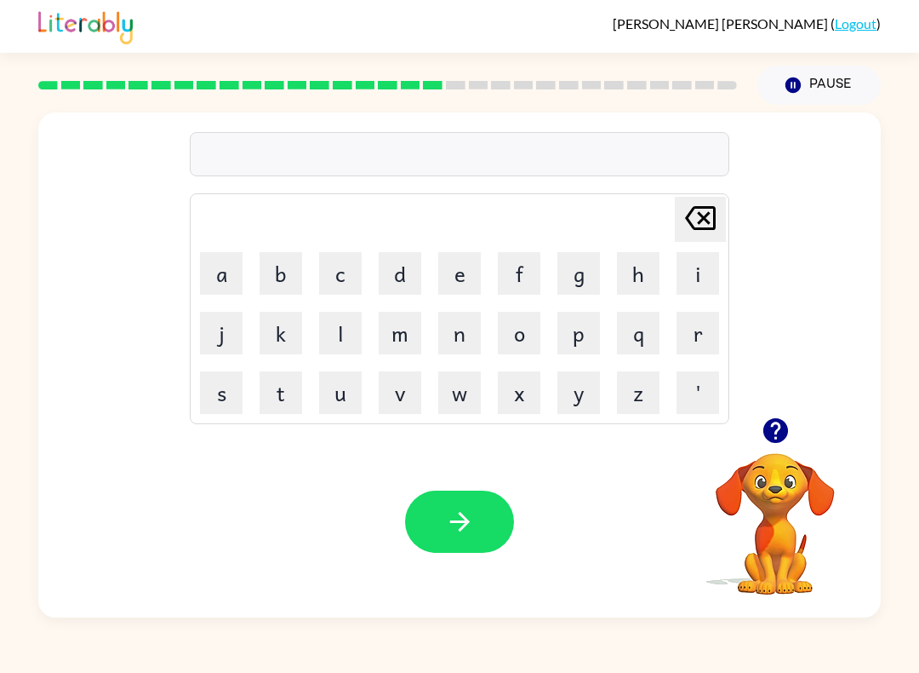
click at [691, 318] on button "r" at bounding box center [698, 333] width 43 height 43
click at [683, 281] on button "i" at bounding box center [698, 273] width 43 height 43
click at [215, 396] on button "s" at bounding box center [221, 392] width 43 height 43
click at [345, 271] on button "c" at bounding box center [340, 273] width 43 height 43
click at [694, 271] on button "i" at bounding box center [698, 273] width 43 height 43
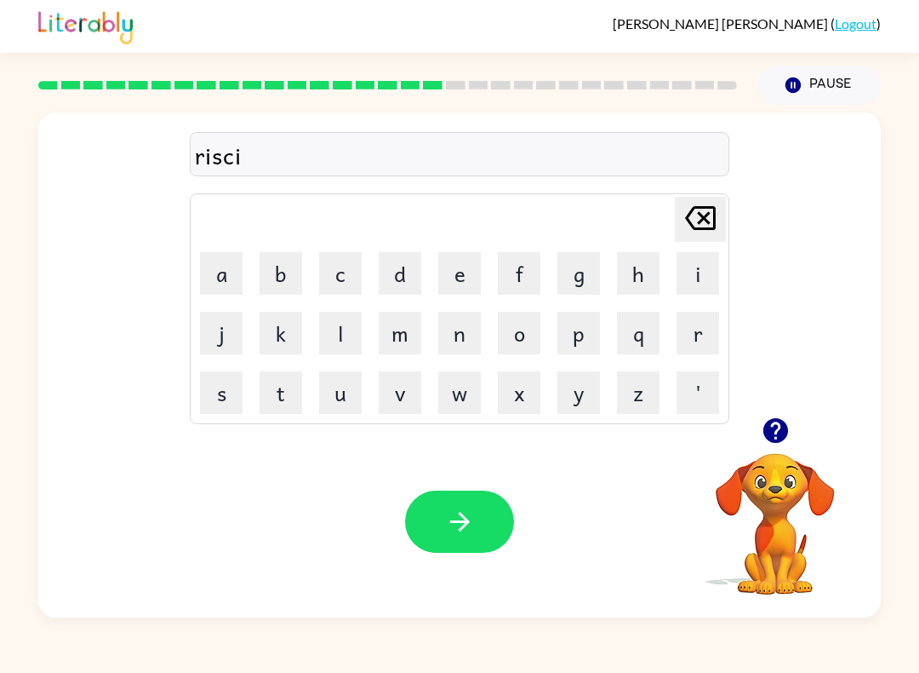
click at [238, 386] on button "s" at bounding box center [221, 392] width 43 height 43
click at [300, 388] on button "t" at bounding box center [281, 392] width 43 height 43
click at [438, 492] on button "button" at bounding box center [459, 521] width 109 height 62
click at [221, 277] on button "a" at bounding box center [221, 273] width 43 height 43
click at [689, 334] on button "r" at bounding box center [698, 333] width 43 height 43
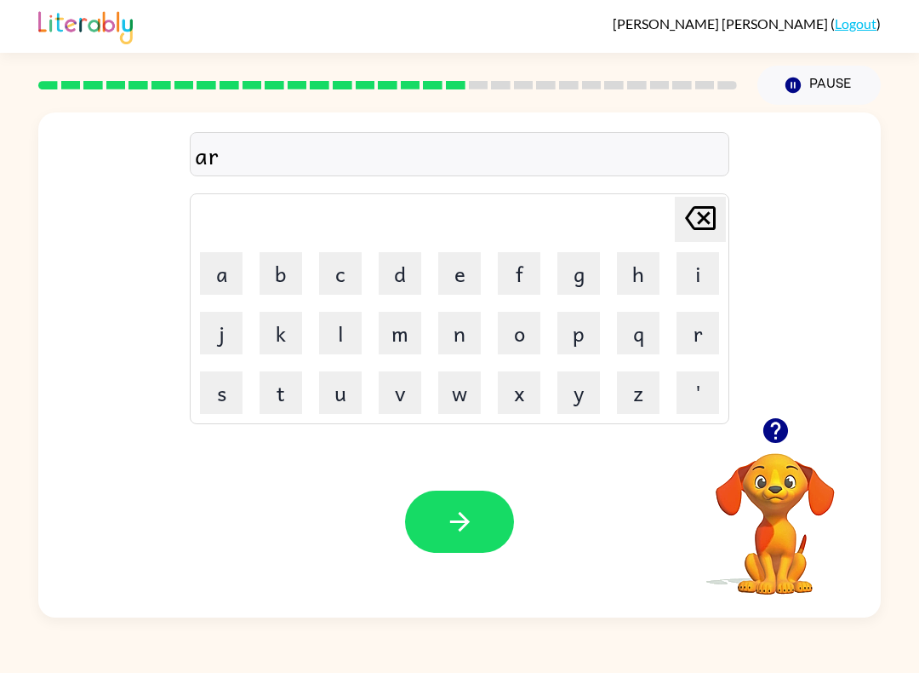
click at [280, 398] on button "t" at bounding box center [281, 392] width 43 height 43
click at [448, 394] on button "w" at bounding box center [459, 392] width 43 height 43
click at [234, 275] on button "a" at bounding box center [221, 273] width 43 height 43
click at [758, 434] on button "button" at bounding box center [775, 430] width 43 height 43
click at [570, 397] on button "y" at bounding box center [579, 392] width 43 height 43
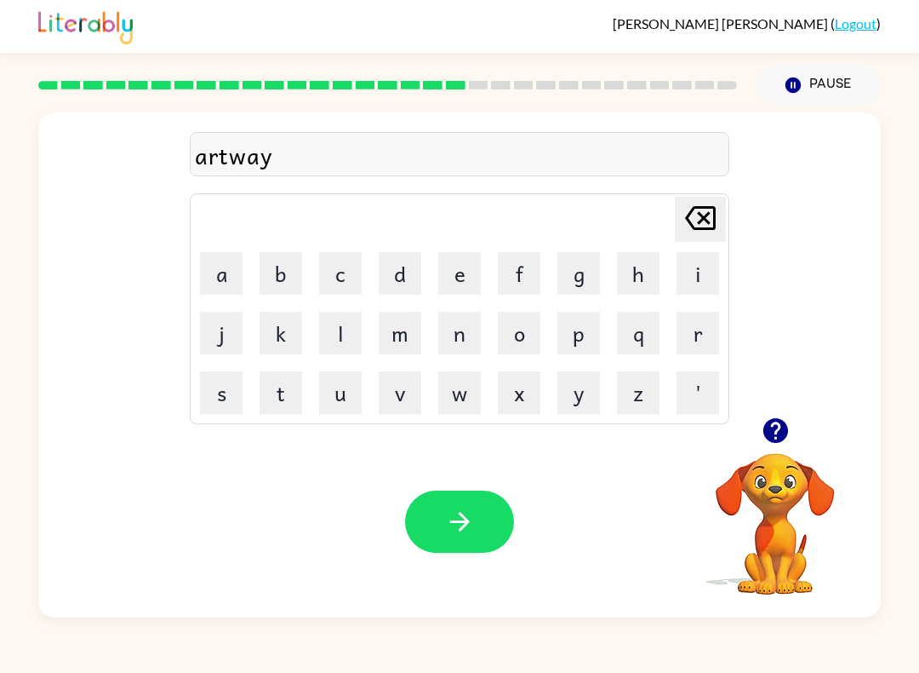
click at [462, 499] on button "button" at bounding box center [459, 521] width 109 height 62
click at [764, 426] on icon "button" at bounding box center [775, 430] width 25 height 25
click at [524, 271] on button "f" at bounding box center [519, 273] width 43 height 43
click at [514, 335] on button "o" at bounding box center [519, 333] width 43 height 43
click at [705, 212] on icon "[PERSON_NAME] last character input" at bounding box center [700, 217] width 41 height 41
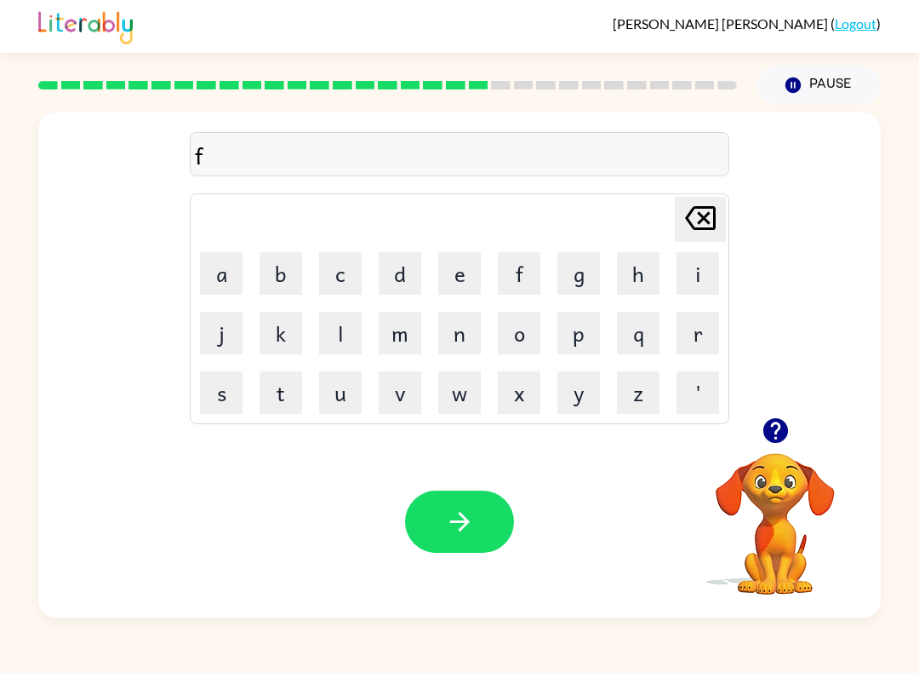
click at [330, 326] on button "l" at bounding box center [340, 333] width 43 height 43
click at [526, 336] on button "o" at bounding box center [519, 333] width 43 height 43
click at [472, 378] on button "w" at bounding box center [459, 392] width 43 height 43
click at [458, 485] on div "Your browser must support playing .mp4 files to use Literably. Please try using…" at bounding box center [459, 522] width 843 height 192
click at [447, 529] on icon "button" at bounding box center [460, 522] width 30 height 30
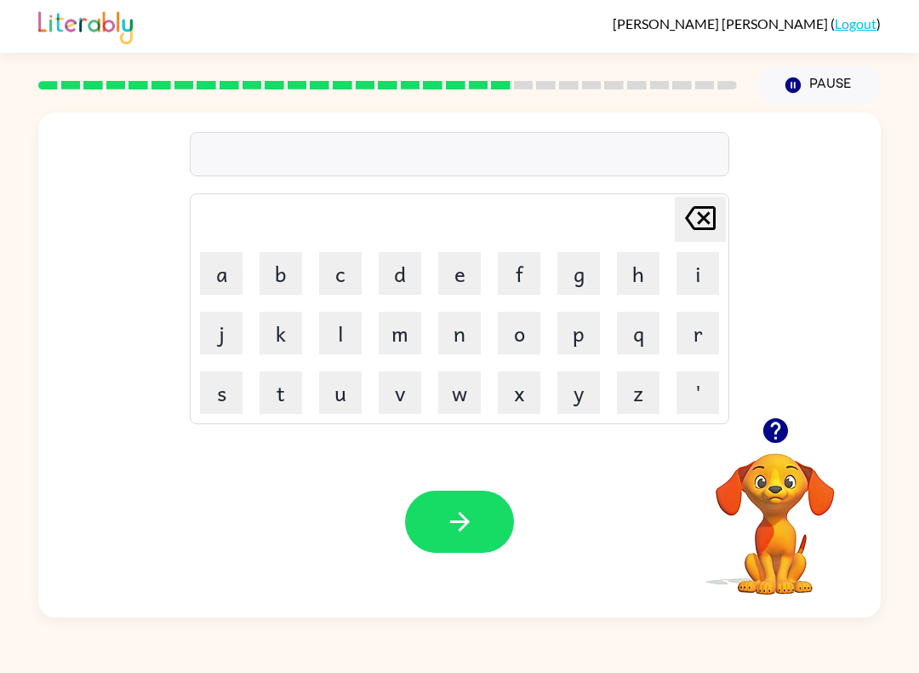
click at [757, 438] on button "button" at bounding box center [775, 430] width 43 height 43
click at [237, 392] on button "s" at bounding box center [221, 392] width 43 height 43
click at [456, 289] on button "e" at bounding box center [459, 273] width 43 height 43
click at [453, 339] on button "n" at bounding box center [459, 333] width 43 height 43
click at [285, 386] on button "t" at bounding box center [281, 392] width 43 height 43
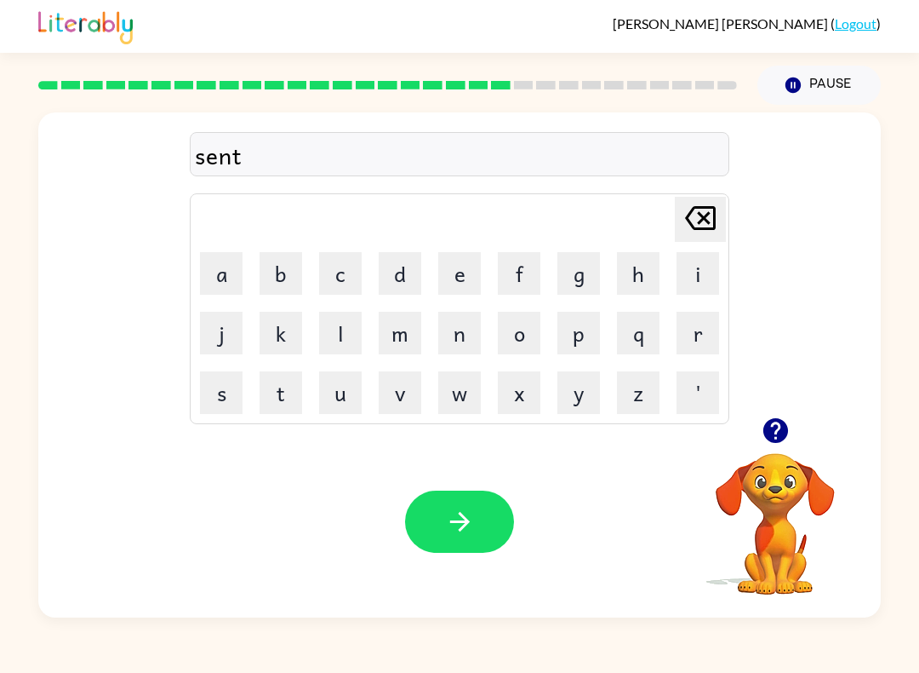
click at [452, 277] on button "e" at bounding box center [459, 273] width 43 height 43
click at [592, 335] on button "p" at bounding box center [579, 333] width 43 height 43
click at [703, 259] on button "i" at bounding box center [698, 273] width 43 height 43
click at [407, 288] on button "d" at bounding box center [400, 273] width 43 height 43
click at [451, 528] on icon "button" at bounding box center [460, 522] width 30 height 30
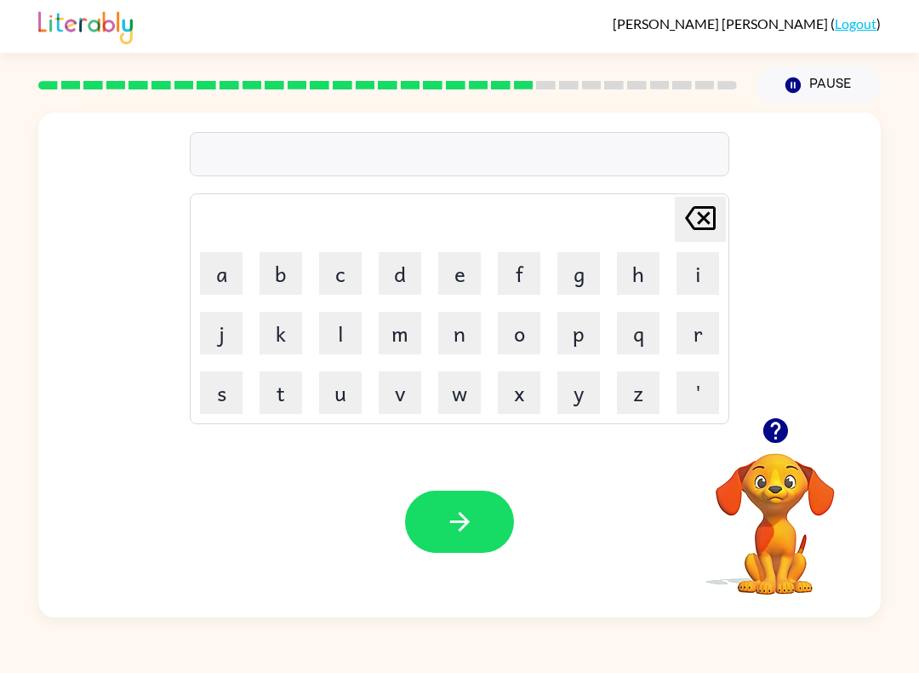
click at [775, 430] on icon "button" at bounding box center [775, 430] width 25 height 25
click at [221, 376] on button "s" at bounding box center [221, 392] width 43 height 43
click at [351, 390] on button "u" at bounding box center [340, 392] width 43 height 43
click at [232, 381] on button "s" at bounding box center [221, 392] width 43 height 43
click at [275, 386] on button "t" at bounding box center [281, 392] width 43 height 43
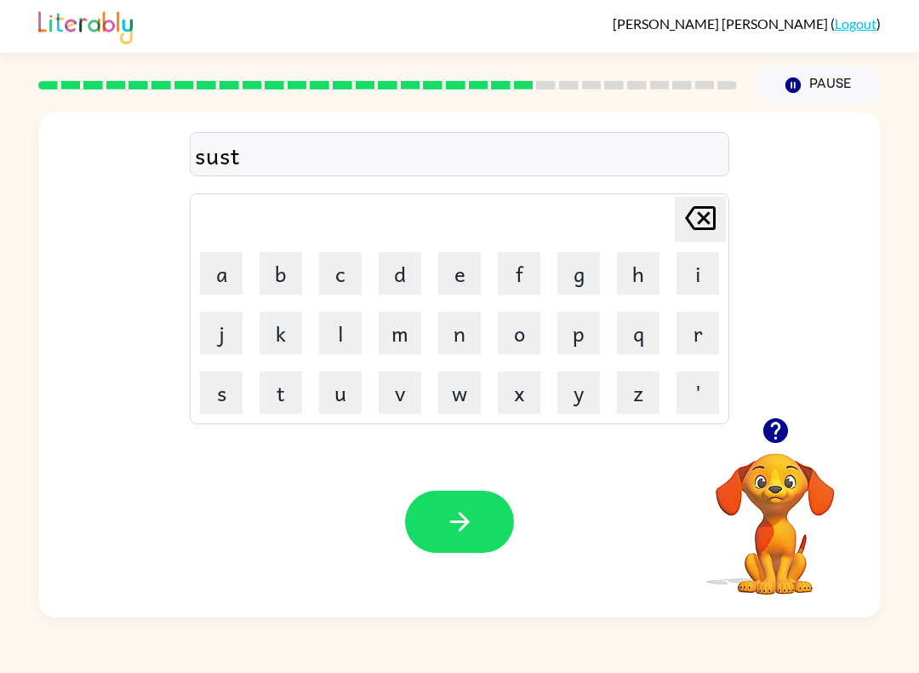
click at [226, 269] on button "a" at bounding box center [221, 273] width 43 height 43
click at [691, 267] on button "i" at bounding box center [698, 273] width 43 height 43
click at [457, 339] on button "n" at bounding box center [459, 333] width 43 height 43
click at [461, 500] on button "button" at bounding box center [459, 521] width 109 height 62
click at [787, 430] on icon "button" at bounding box center [775, 430] width 25 height 25
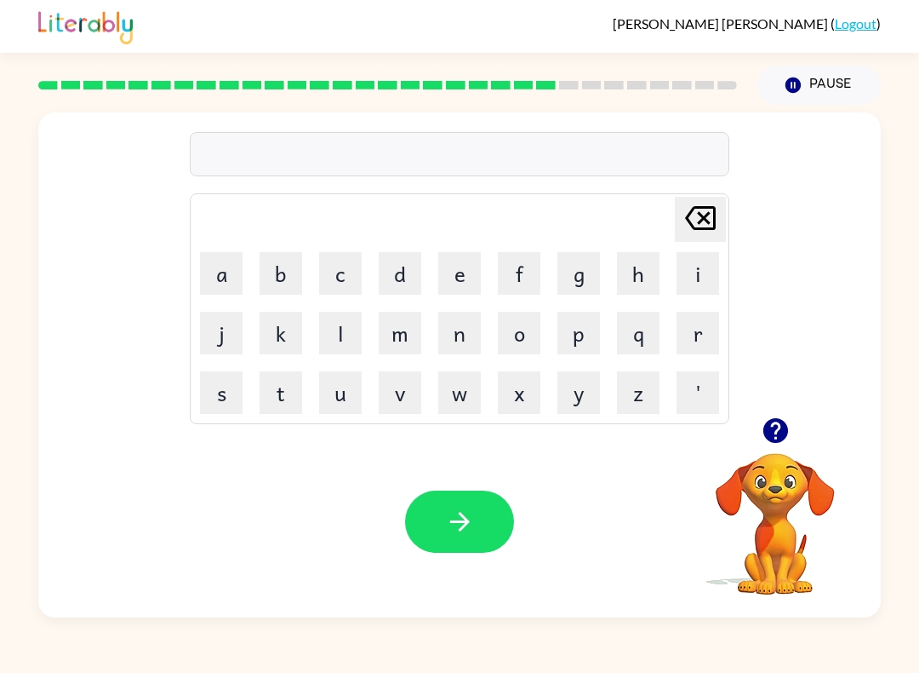
click at [523, 272] on button "f" at bounding box center [519, 273] width 43 height 43
click at [514, 343] on button "o" at bounding box center [519, 333] width 43 height 43
click at [695, 339] on button "r" at bounding box center [698, 333] width 43 height 43
click at [453, 392] on button "w" at bounding box center [459, 392] width 43 height 43
click at [513, 337] on button "o" at bounding box center [519, 333] width 43 height 43
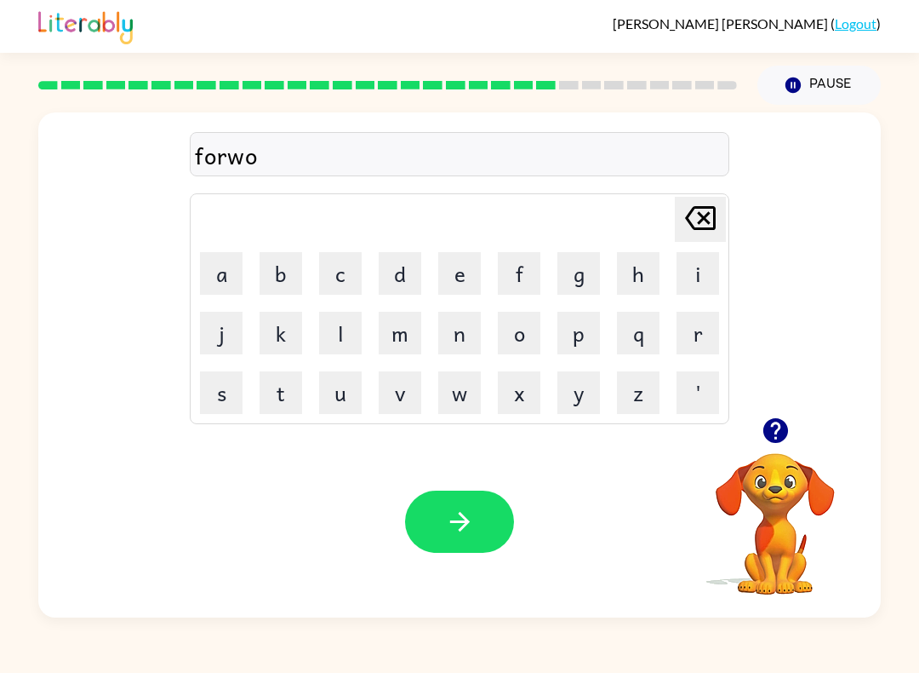
click at [687, 337] on button "r" at bounding box center [698, 333] width 43 height 43
click at [392, 273] on button "d" at bounding box center [400, 273] width 43 height 43
click at [461, 513] on icon "button" at bounding box center [460, 522] width 30 height 30
click at [700, 318] on button "r" at bounding box center [698, 333] width 43 height 43
click at [455, 264] on button "e" at bounding box center [459, 273] width 43 height 43
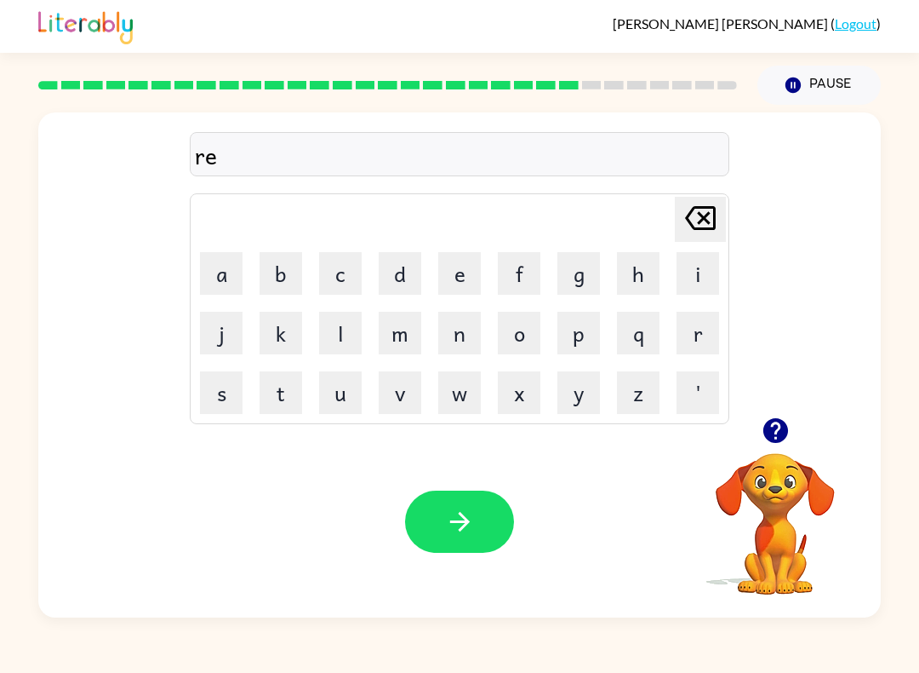
click at [329, 328] on button "l" at bounding box center [340, 333] width 43 height 43
click at [239, 279] on button "a" at bounding box center [221, 273] width 43 height 43
click at [688, 272] on button "i" at bounding box center [698, 273] width 43 height 43
click at [400, 274] on button "d" at bounding box center [400, 273] width 43 height 43
click at [472, 279] on button "e" at bounding box center [459, 273] width 43 height 43
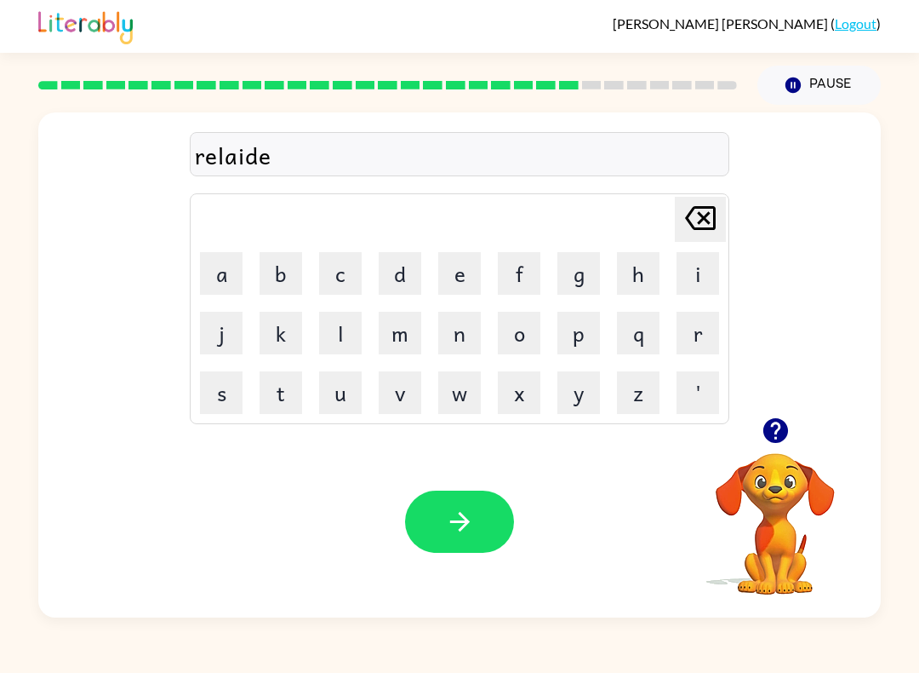
click at [404, 284] on button "d" at bounding box center [400, 273] width 43 height 43
click at [469, 521] on icon "button" at bounding box center [460, 522] width 30 height 30
click at [585, 279] on button "g" at bounding box center [579, 273] width 43 height 43
click at [501, 334] on button "o" at bounding box center [519, 333] width 43 height 43
click at [273, 279] on button "b" at bounding box center [281, 273] width 43 height 43
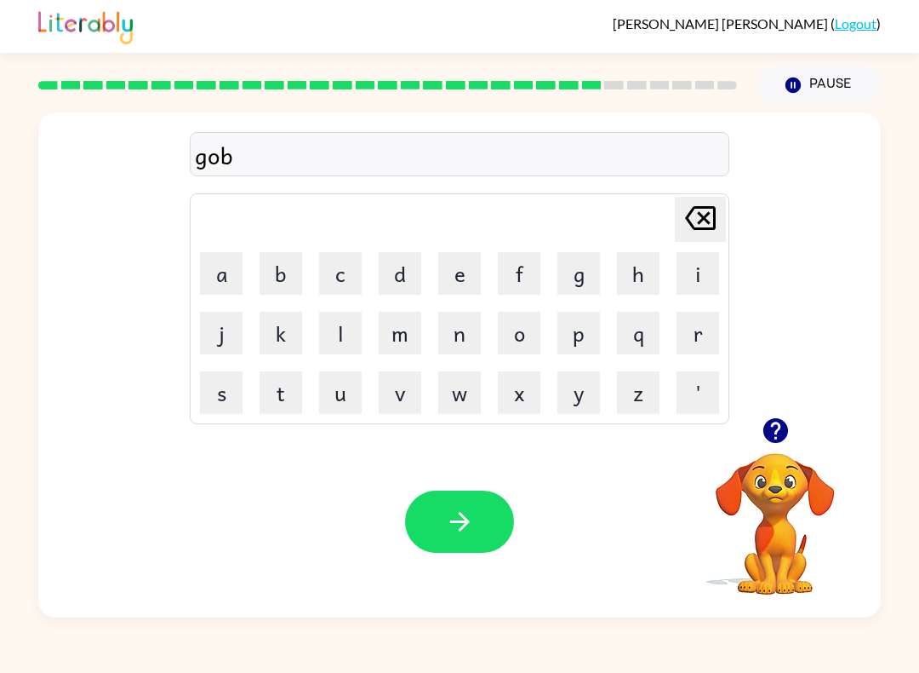
click at [350, 338] on button "l" at bounding box center [340, 333] width 43 height 43
click at [695, 279] on button "i" at bounding box center [698, 273] width 43 height 43
click at [460, 333] on button "n" at bounding box center [459, 333] width 43 height 43
click at [469, 527] on icon "button" at bounding box center [460, 522] width 30 height 30
click at [781, 424] on icon "button" at bounding box center [775, 430] width 25 height 25
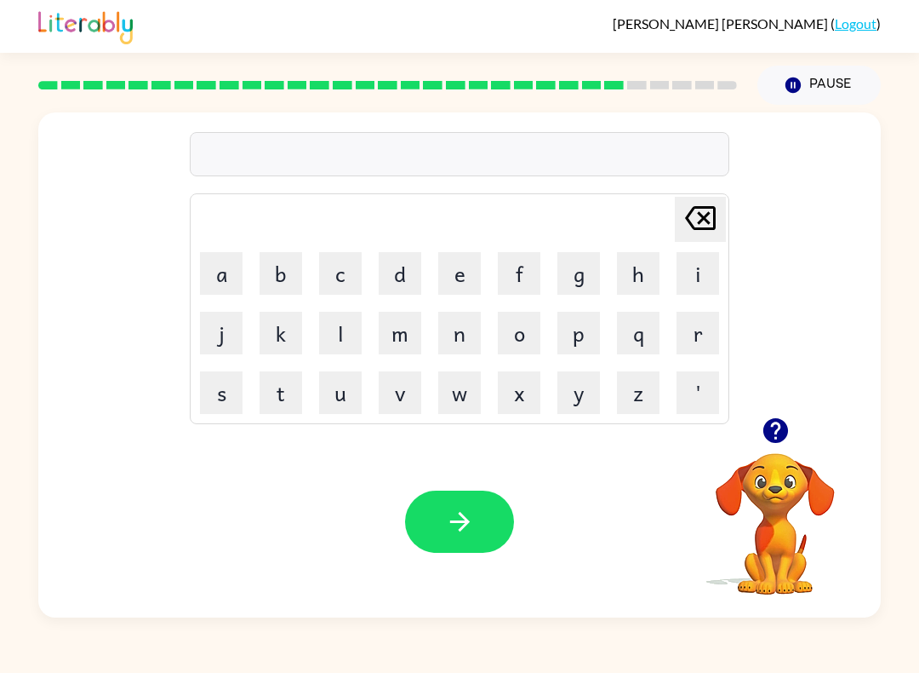
click at [335, 324] on button "l" at bounding box center [340, 333] width 43 height 43
click at [507, 329] on button "o" at bounding box center [519, 333] width 43 height 43
click at [406, 337] on button "m" at bounding box center [400, 333] width 43 height 43
click at [272, 262] on button "b" at bounding box center [281, 273] width 43 height 43
click at [461, 266] on button "e" at bounding box center [459, 273] width 43 height 43
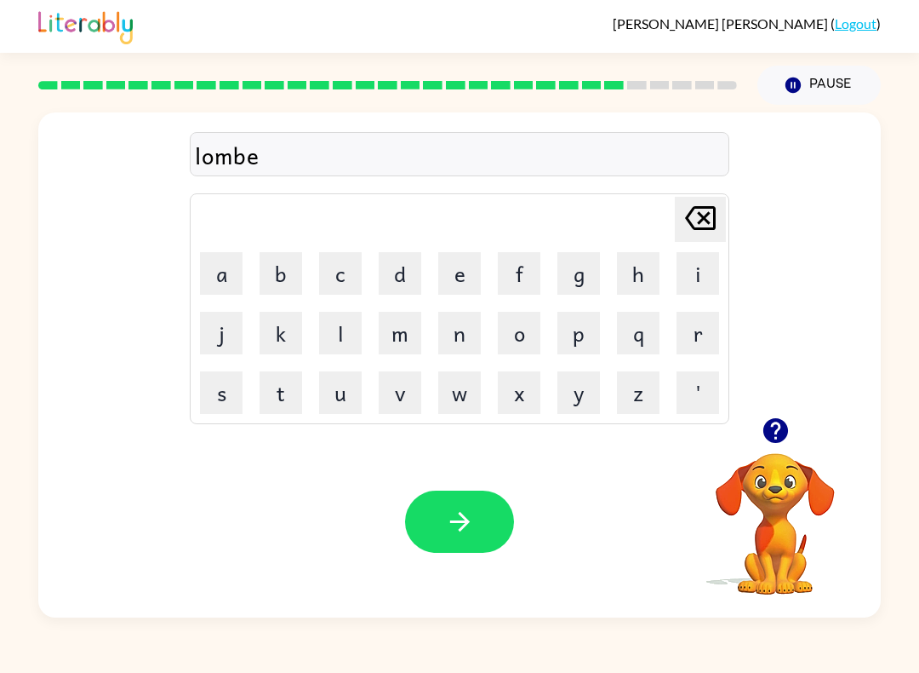
click at [717, 331] on button "r" at bounding box center [698, 333] width 43 height 43
click at [230, 312] on button "j" at bounding box center [221, 333] width 43 height 43
click at [446, 268] on button "e" at bounding box center [459, 273] width 43 height 43
click at [449, 272] on button "e" at bounding box center [459, 273] width 43 height 43
click at [579, 332] on button "p" at bounding box center [579, 333] width 43 height 43
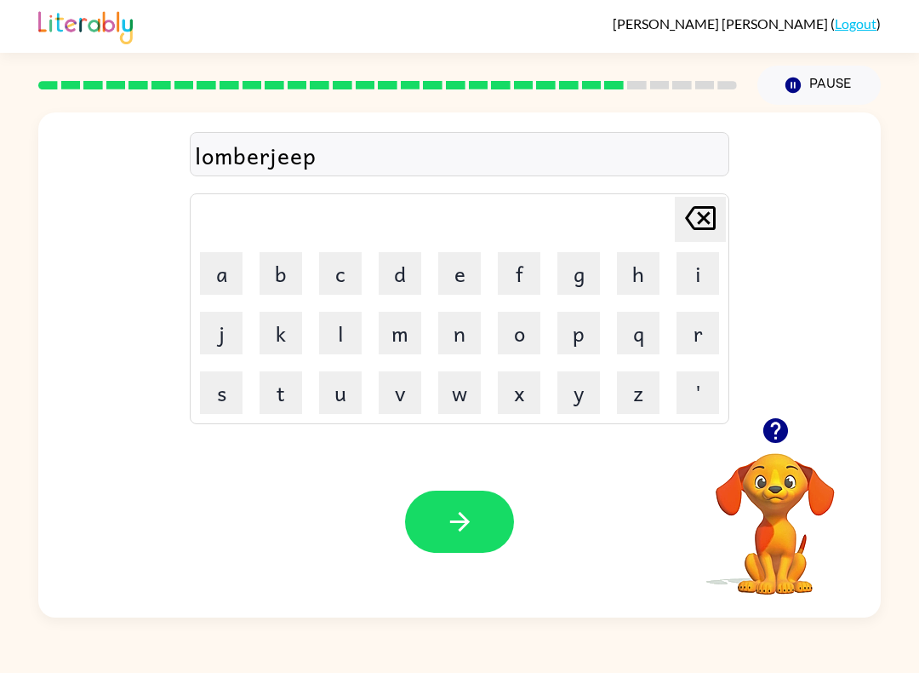
click at [436, 512] on button "button" at bounding box center [459, 521] width 109 height 62
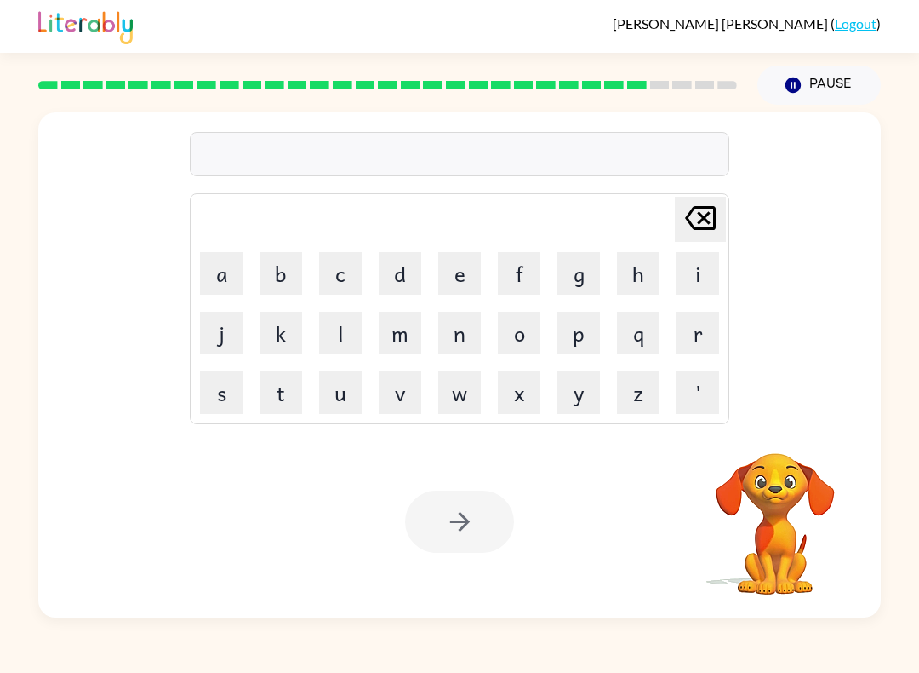
click at [766, 515] on video "Your browser must support playing .mp4 files to use Literably. Please try using…" at bounding box center [775, 511] width 170 height 170
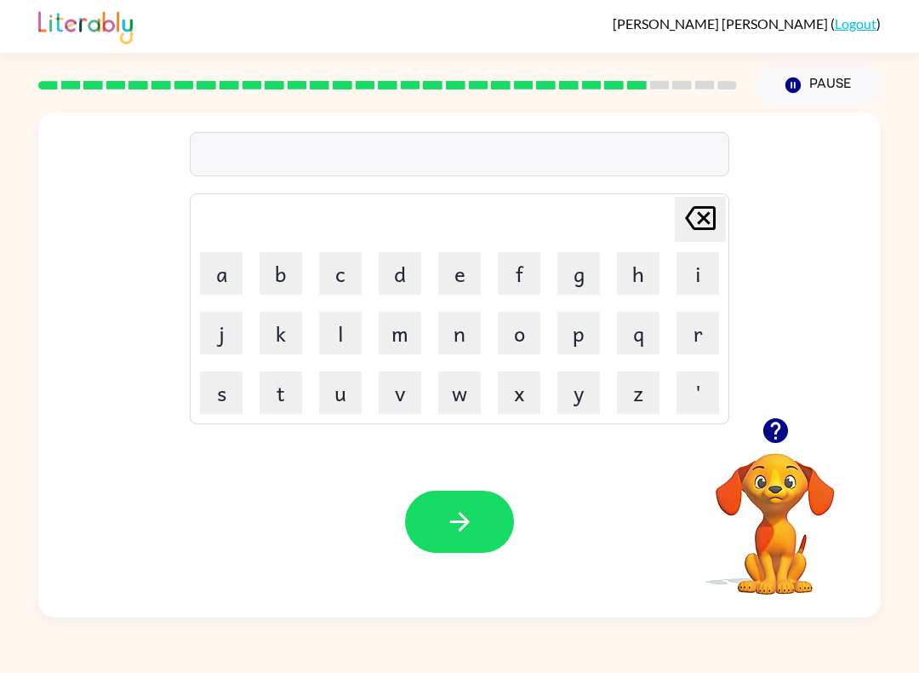
click at [587, 336] on button "p" at bounding box center [579, 333] width 43 height 43
click at [695, 267] on button "i" at bounding box center [698, 273] width 43 height 43
click at [686, 337] on button "r" at bounding box center [698, 333] width 43 height 43
click at [223, 388] on button "s" at bounding box center [221, 392] width 43 height 43
click at [478, 526] on button "button" at bounding box center [459, 521] width 109 height 62
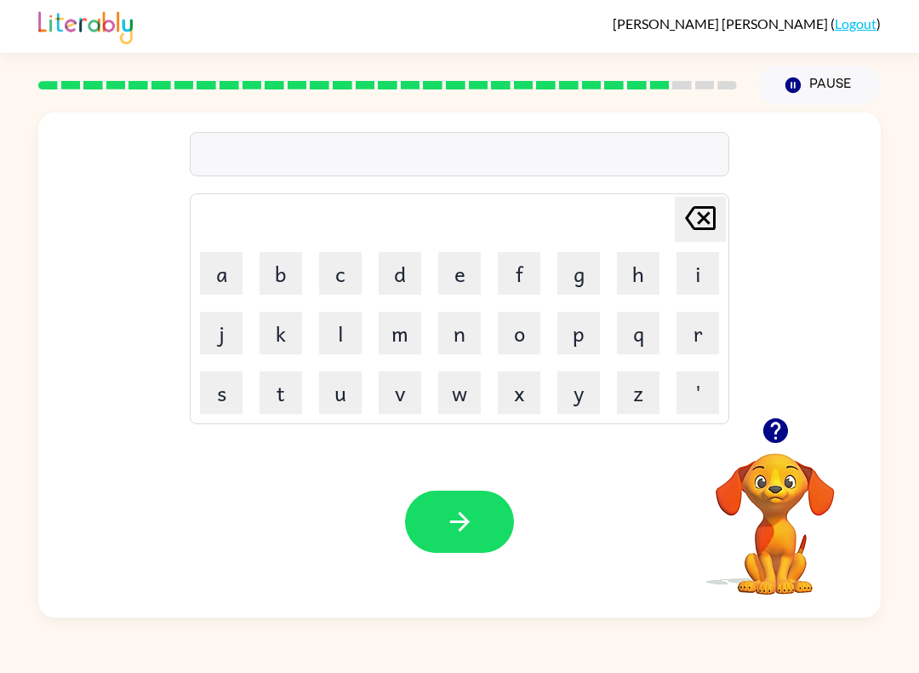
click at [285, 381] on button "t" at bounding box center [281, 392] width 43 height 43
click at [689, 277] on button "i" at bounding box center [698, 273] width 43 height 43
click at [460, 339] on button "n" at bounding box center [459, 333] width 43 height 43
click at [455, 508] on icon "button" at bounding box center [460, 522] width 30 height 30
click at [216, 388] on button "s" at bounding box center [221, 392] width 43 height 43
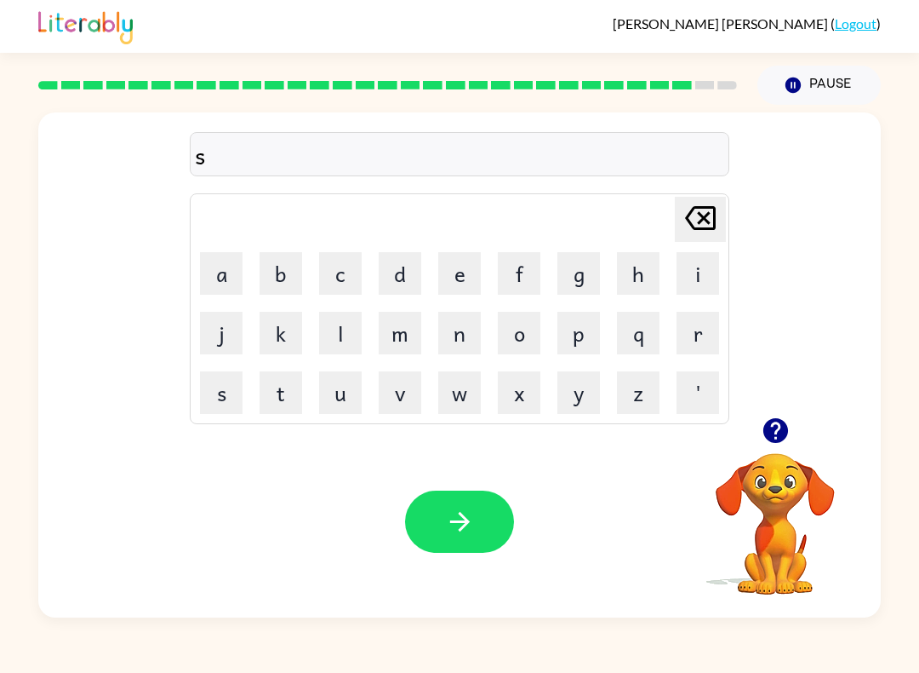
click at [693, 265] on button "i" at bounding box center [698, 273] width 43 height 43
click at [336, 329] on button "l" at bounding box center [340, 333] width 43 height 43
click at [280, 272] on button "b" at bounding box center [281, 273] width 43 height 43
click at [467, 278] on button "e" at bounding box center [459, 273] width 43 height 43
click at [346, 336] on button "l" at bounding box center [340, 333] width 43 height 43
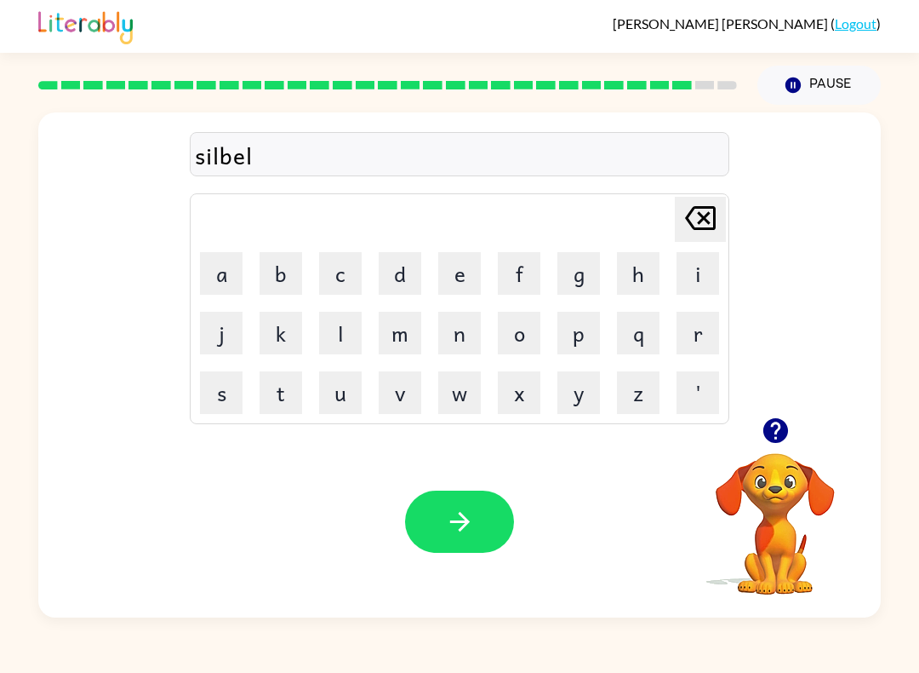
click at [469, 402] on button "w" at bounding box center [459, 392] width 43 height 43
click at [479, 279] on button "e" at bounding box center [459, 273] width 43 height 43
click at [695, 318] on button "r" at bounding box center [698, 333] width 43 height 43
click at [443, 506] on button "button" at bounding box center [459, 521] width 109 height 62
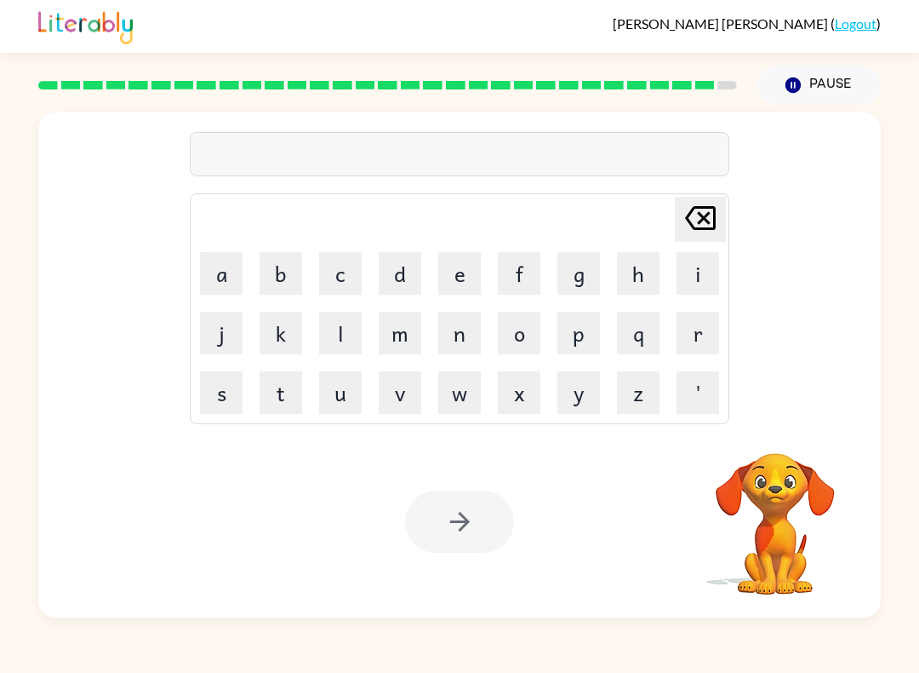
click at [778, 507] on video "Your browser must support playing .mp4 files to use Literably. Please try using…" at bounding box center [775, 511] width 170 height 170
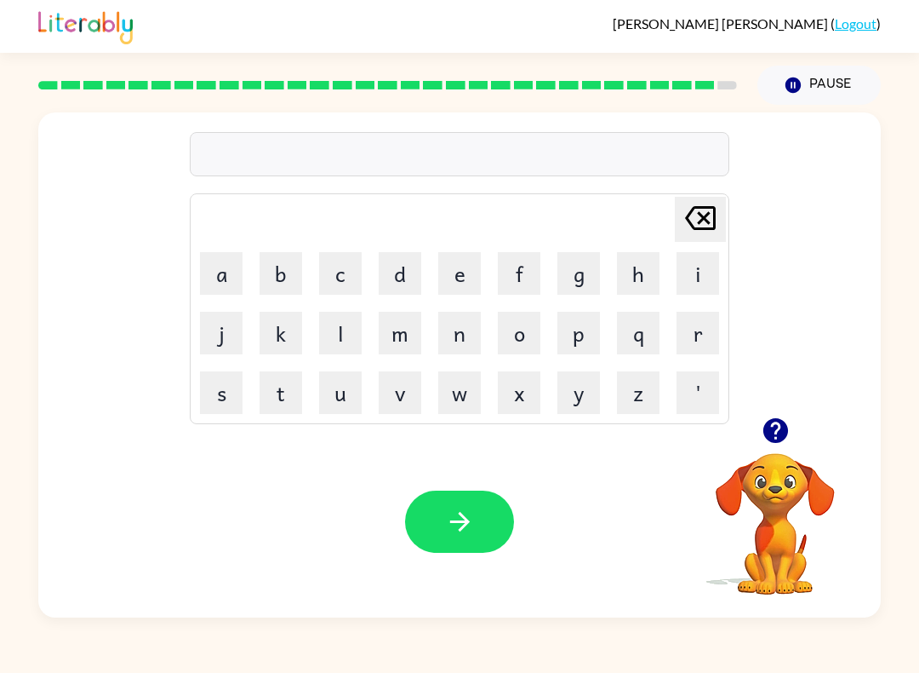
click at [329, 402] on button "u" at bounding box center [340, 392] width 43 height 43
click at [449, 328] on button "n" at bounding box center [459, 333] width 43 height 43
click at [200, 269] on button "a" at bounding box center [221, 273] width 43 height 43
click at [523, 265] on button "f" at bounding box center [519, 273] width 43 height 43
click at [700, 353] on button "r" at bounding box center [698, 333] width 43 height 43
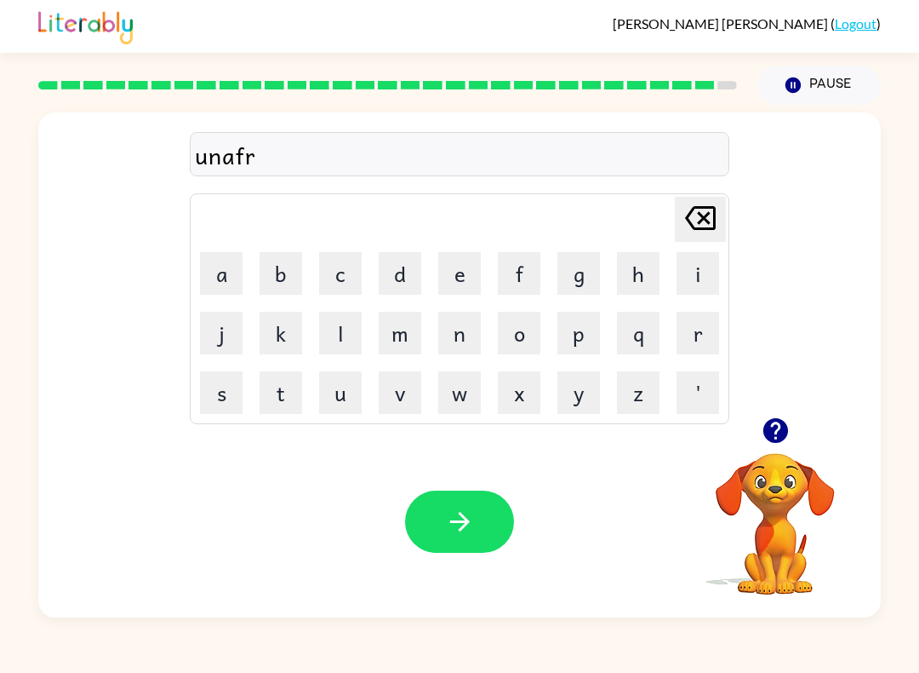
click at [458, 273] on button "e" at bounding box center [459, 273] width 43 height 43
click at [701, 282] on button "i" at bounding box center [698, 273] width 43 height 43
click at [398, 260] on button "d" at bounding box center [400, 273] width 43 height 43
click at [451, 528] on icon "button" at bounding box center [460, 522] width 30 height 30
